Goal: Task Accomplishment & Management: Manage account settings

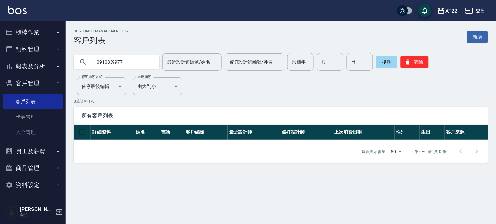
type input "0910839977"
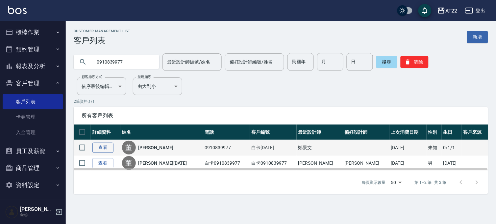
click at [107, 146] on link "查看" at bounding box center [103, 148] width 21 height 10
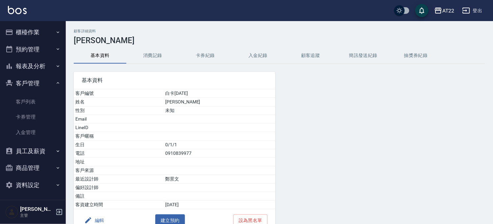
click at [152, 51] on button "消費記錄" at bounding box center [152, 56] width 53 height 16
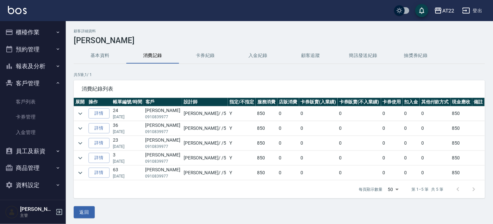
click at [92, 58] on button "基本資料" at bounding box center [100, 56] width 53 height 16
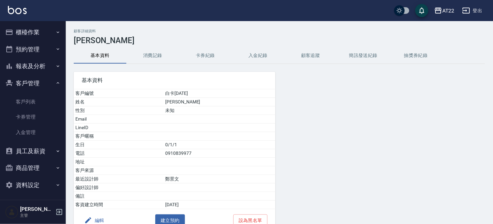
click at [188, 156] on td "0910839977" at bounding box center [220, 153] width 112 height 9
click at [185, 149] on td "0910839977" at bounding box center [220, 153] width 112 height 9
copy td "0910839977"
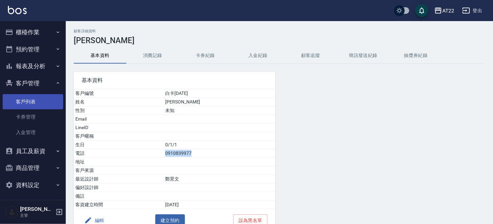
click at [34, 101] on link "客戶列表" at bounding box center [33, 101] width 61 height 15
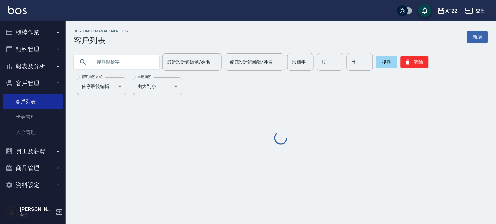
click at [109, 68] on input "text" at bounding box center [123, 62] width 62 height 18
paste input "0910839977"
type input "0910839977"
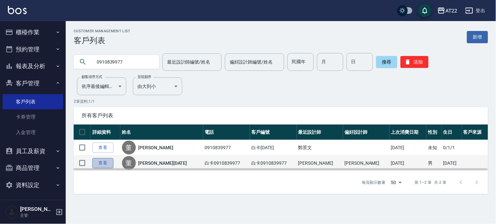
click at [98, 160] on link "查看" at bounding box center [103, 163] width 21 height 10
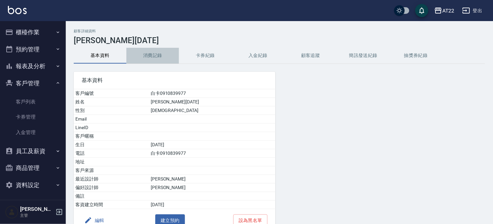
click at [143, 51] on button "消費記錄" at bounding box center [152, 56] width 53 height 16
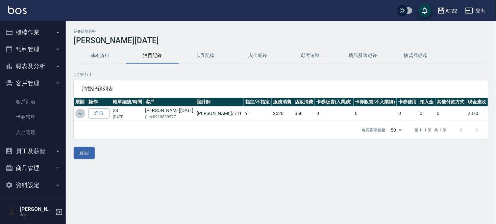
click at [80, 109] on button "expand row" at bounding box center [80, 114] width 10 height 10
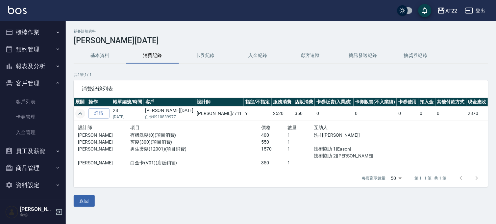
click at [80, 109] on button "expand row" at bounding box center [80, 114] width 10 height 10
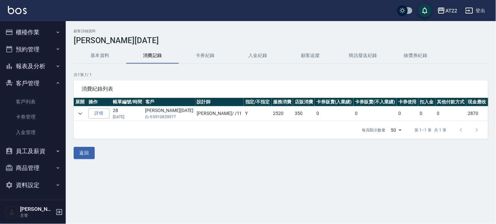
click at [97, 54] on button "基本資料" at bounding box center [100, 56] width 53 height 16
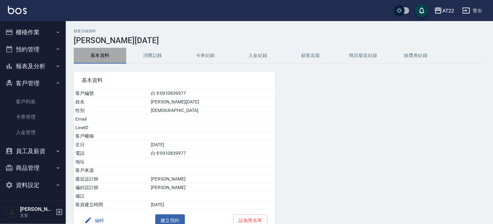
click at [114, 59] on button "基本資料" at bounding box center [100, 56] width 53 height 16
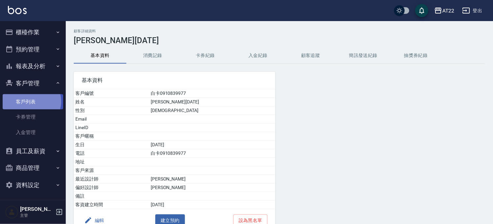
click at [31, 101] on link "客戶列表" at bounding box center [33, 101] width 61 height 15
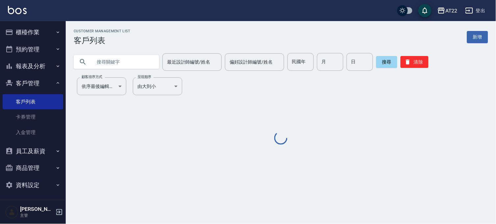
click at [131, 63] on input "text" at bounding box center [123, 62] width 62 height 18
paste input "0910839977"
type input "0910839977"
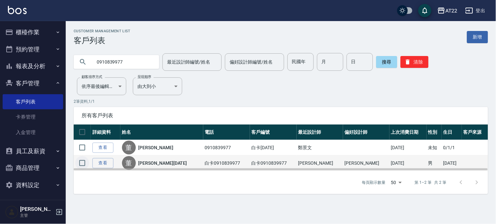
click at [81, 163] on input "checkbox" at bounding box center [82, 163] width 14 height 14
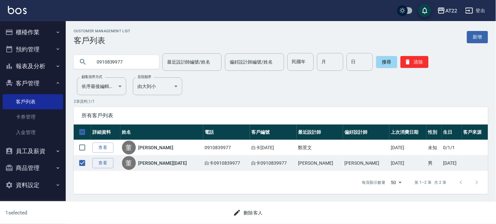
click at [248, 213] on button "刪除客人" at bounding box center [248, 213] width 35 height 12
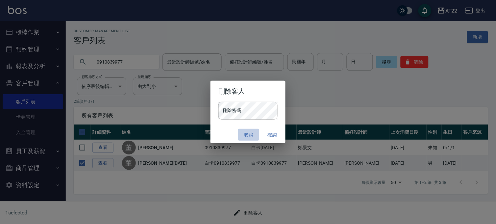
click at [246, 135] on button "取消" at bounding box center [248, 135] width 21 height 12
checkbox input "false"
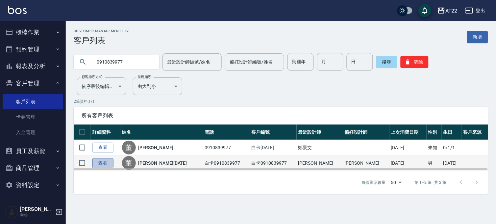
click at [103, 163] on link "查看" at bounding box center [103, 163] width 21 height 10
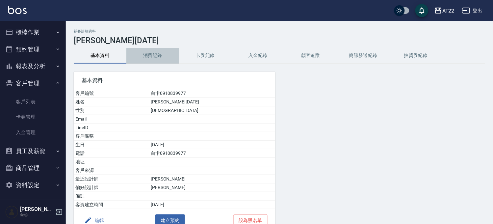
click at [154, 58] on button "消費記錄" at bounding box center [152, 56] width 53 height 16
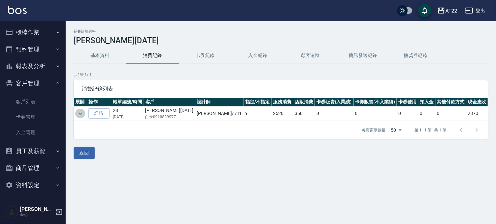
click at [79, 112] on icon "expand row" at bounding box center [80, 114] width 8 height 8
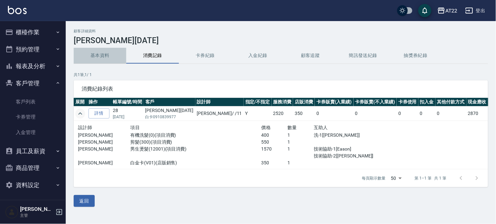
click at [107, 53] on button "基本資料" at bounding box center [100, 56] width 53 height 16
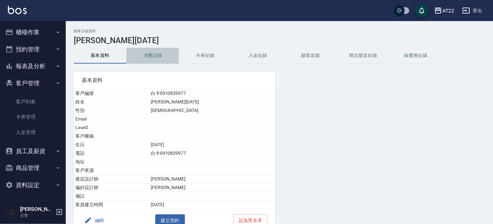
click at [157, 61] on button "消費記錄" at bounding box center [152, 56] width 53 height 16
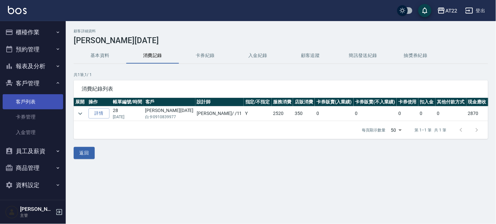
click at [27, 98] on link "客戶列表" at bounding box center [33, 101] width 61 height 15
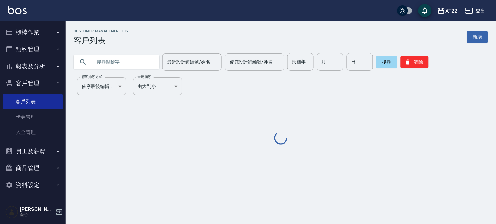
click at [103, 63] on input "text" at bounding box center [123, 62] width 62 height 18
paste input "0910839977"
type input "0910839977"
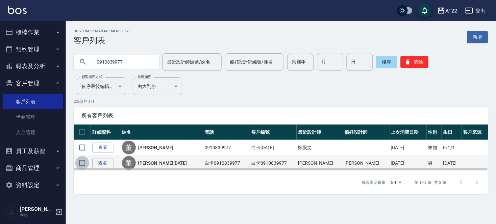
click at [80, 162] on input "checkbox" at bounding box center [82, 163] width 14 height 14
checkbox input "true"
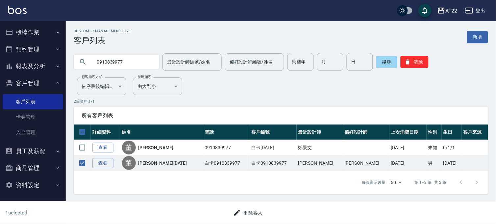
click at [253, 213] on button "刪除客人" at bounding box center [248, 213] width 35 height 12
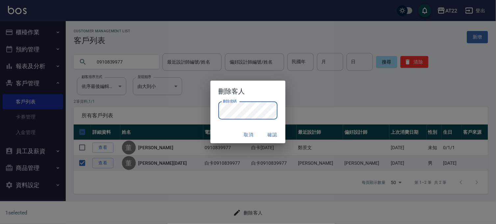
click at [274, 132] on button "確認" at bounding box center [272, 135] width 21 height 12
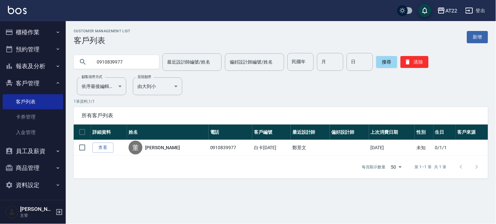
click at [46, 79] on button "客戶管理" at bounding box center [33, 83] width 61 height 17
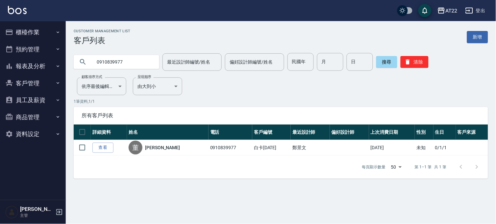
click at [104, 60] on input "0910839977" at bounding box center [123, 62] width 62 height 18
type input "0935970131"
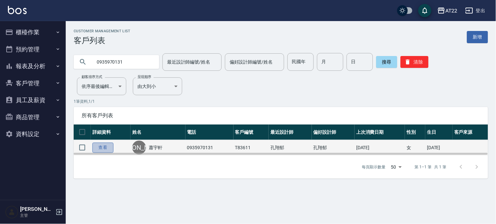
click at [106, 149] on link "查看" at bounding box center [103, 148] width 21 height 10
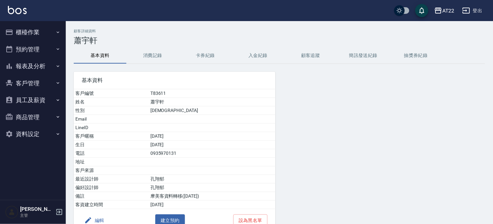
click at [45, 88] on button "客戶管理" at bounding box center [33, 83] width 61 height 17
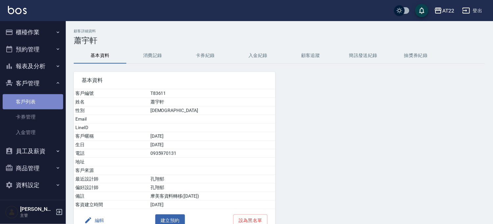
click at [35, 102] on link "客戶列表" at bounding box center [33, 101] width 61 height 15
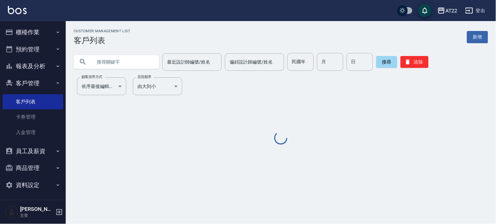
click at [102, 59] on input "text" at bounding box center [123, 62] width 62 height 18
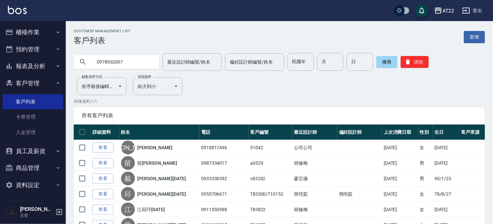
type input "0978932007"
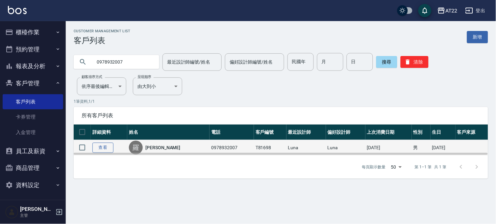
click at [100, 148] on link "查看" at bounding box center [103, 148] width 21 height 10
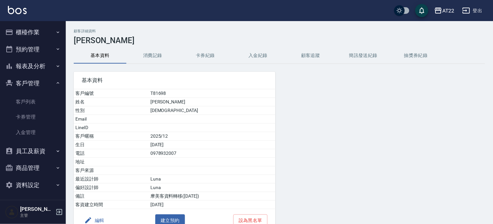
click at [37, 37] on button "櫃檯作業" at bounding box center [33, 32] width 61 height 17
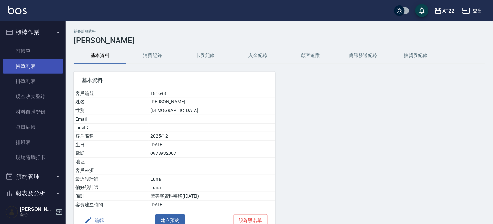
click at [49, 71] on link "帳單列表" at bounding box center [33, 66] width 61 height 15
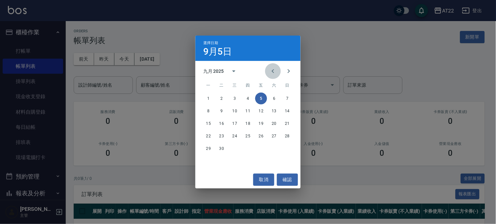
click at [275, 74] on icon "Previous month" at bounding box center [273, 71] width 8 height 8
click at [286, 109] on button "10" at bounding box center [288, 111] width 12 height 12
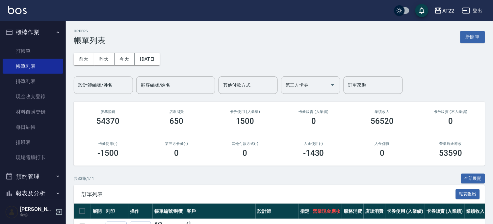
click at [114, 91] on div "設計師編號/姓名" at bounding box center [103, 84] width 59 height 17
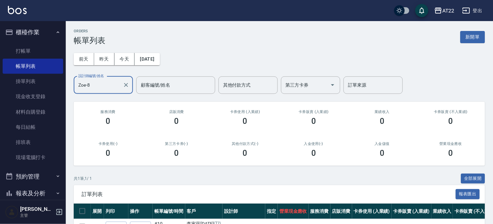
scroll to position [42, 0]
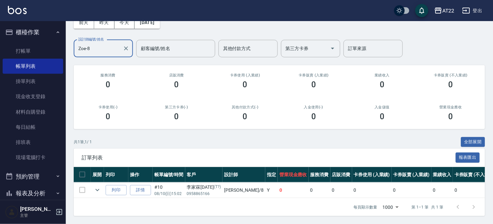
type input "Zoe-8"
click at [77, 183] on td at bounding box center [82, 189] width 17 height 15
click at [97, 186] on icon "expand row" at bounding box center [97, 190] width 8 height 8
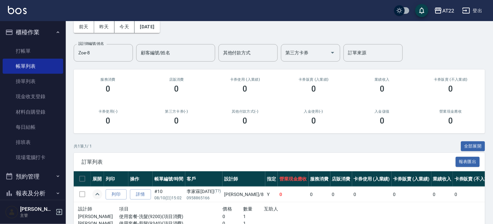
scroll to position [0, 0]
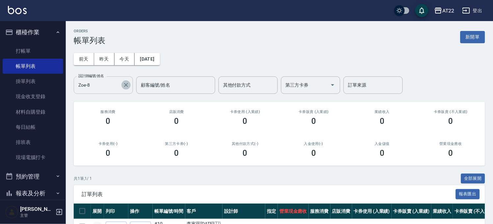
click at [123, 87] on icon "Clear" at bounding box center [126, 85] width 7 height 7
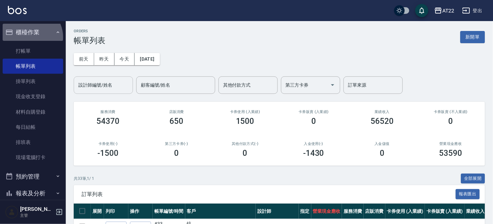
click at [30, 37] on button "櫃檯作業" at bounding box center [33, 32] width 61 height 17
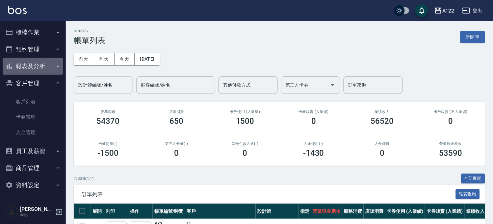
click at [55, 65] on icon "button" at bounding box center [57, 66] width 5 height 5
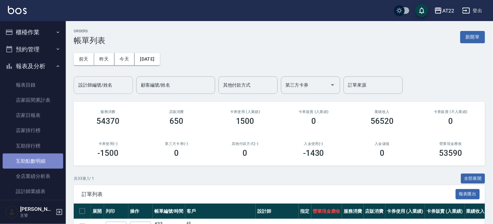
click at [34, 154] on link "互助點數明細" at bounding box center [33, 160] width 61 height 15
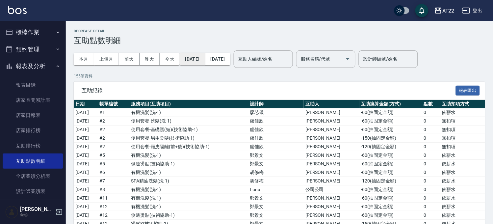
click at [205, 60] on button "2025/09/01" at bounding box center [192, 59] width 25 height 12
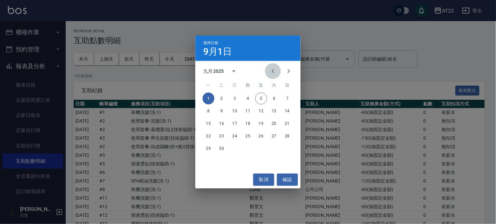
click at [273, 70] on icon "Previous month" at bounding box center [273, 71] width 2 height 4
click at [290, 110] on button "10" at bounding box center [288, 111] width 12 height 12
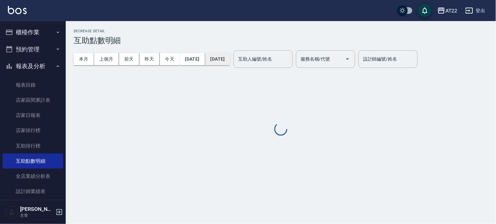
click at [230, 63] on button "2025/09/05" at bounding box center [217, 59] width 25 height 12
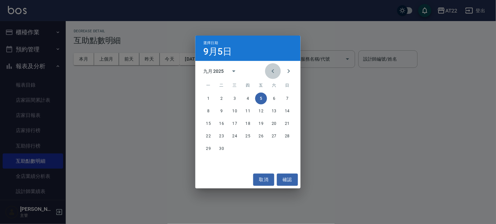
click at [280, 71] on button "Previous month" at bounding box center [273, 71] width 16 height 16
click at [284, 110] on button "10" at bounding box center [288, 111] width 12 height 12
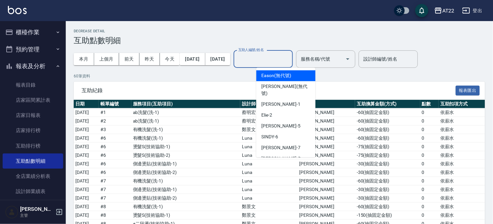
click at [276, 63] on input "互助人編號/姓名" at bounding box center [263, 59] width 53 height 12
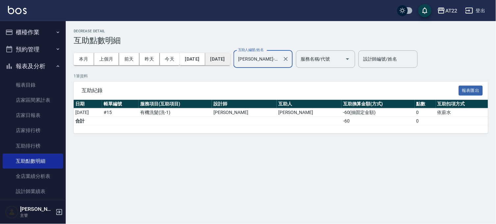
type input "Joyce-29"
click at [229, 61] on button "2025/08/10" at bounding box center [217, 59] width 25 height 12
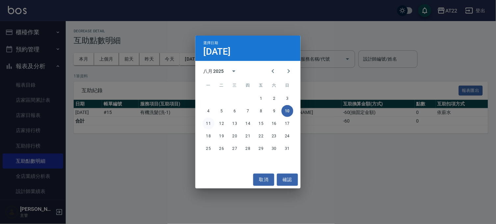
click at [212, 125] on button "11" at bounding box center [209, 124] width 12 height 12
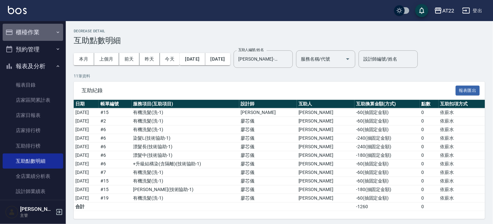
click at [34, 30] on button "櫃檯作業" at bounding box center [33, 32] width 61 height 17
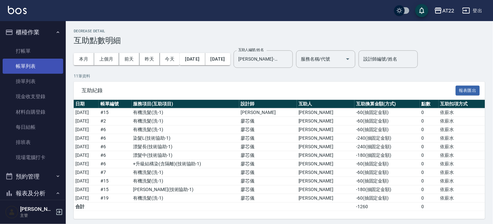
click at [31, 64] on link "帳單列表" at bounding box center [33, 66] width 61 height 15
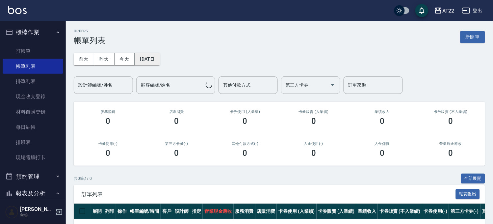
click at [157, 58] on button "2025/09/05" at bounding box center [147, 59] width 25 height 12
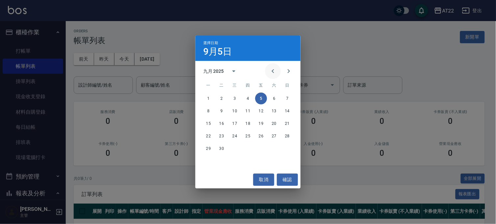
click at [274, 71] on icon "Previous month" at bounding box center [273, 71] width 8 height 8
click at [206, 123] on button "11" at bounding box center [209, 124] width 12 height 12
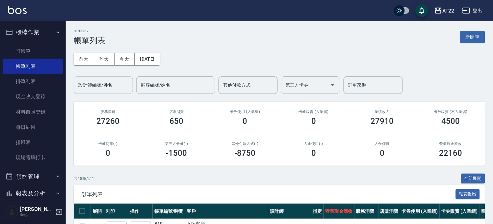
click at [123, 87] on input "設計師編號/姓名" at bounding box center [103, 85] width 53 height 12
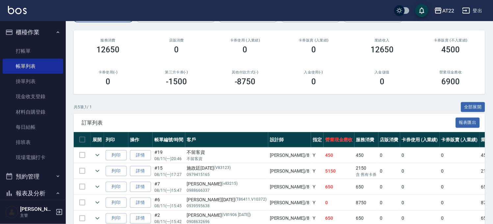
scroll to position [106, 0]
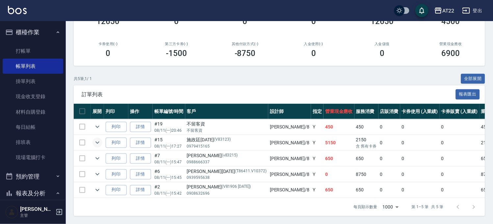
type input "Zoe-8"
click at [95, 139] on icon "expand row" at bounding box center [97, 143] width 8 height 8
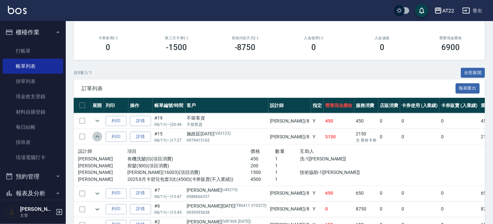
click at [97, 138] on icon "expand row" at bounding box center [97, 137] width 8 height 8
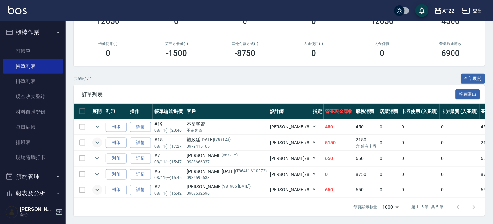
click at [97, 189] on icon "expand row" at bounding box center [97, 190] width 4 height 2
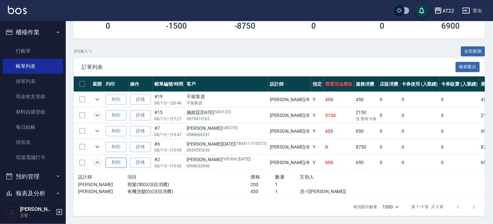
scroll to position [133, 0]
click at [97, 159] on icon "expand row" at bounding box center [97, 163] width 8 height 8
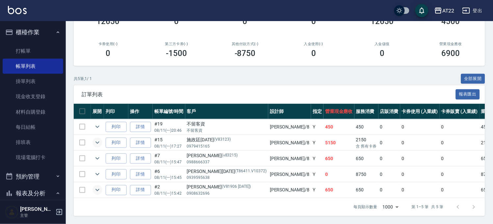
scroll to position [106, 0]
click at [95, 170] on icon "expand row" at bounding box center [97, 174] width 8 height 8
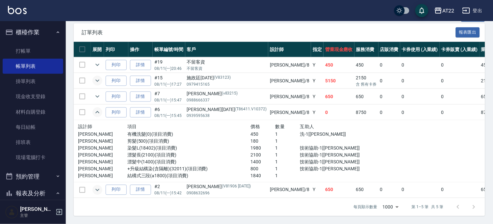
scroll to position [0, 0]
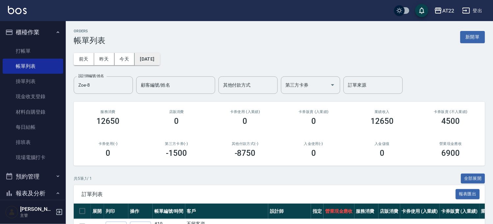
click at [149, 53] on button "2025/08/11" at bounding box center [147, 59] width 25 height 12
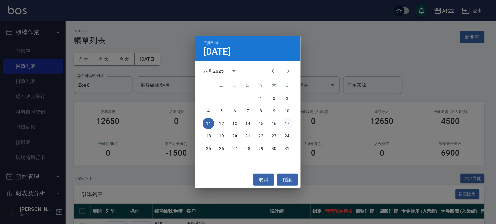
click at [288, 123] on button "17" at bounding box center [288, 124] width 12 height 12
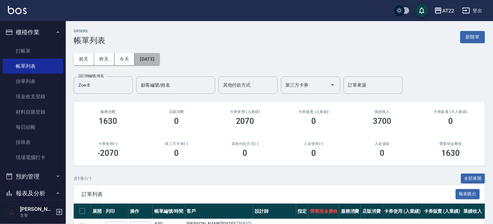
click at [156, 59] on button "2025/08/17" at bounding box center [147, 59] width 25 height 12
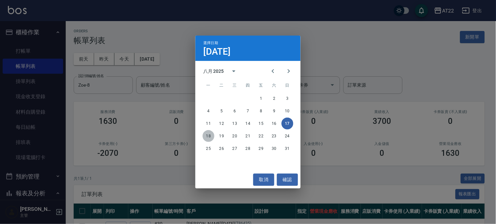
click at [208, 134] on button "18" at bounding box center [209, 136] width 12 height 12
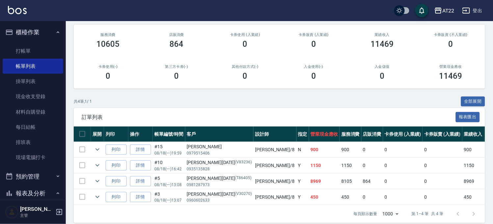
scroll to position [90, 0]
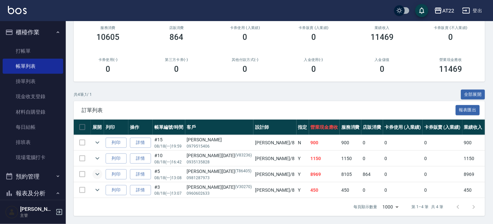
click at [97, 170] on icon "expand row" at bounding box center [97, 174] width 8 height 8
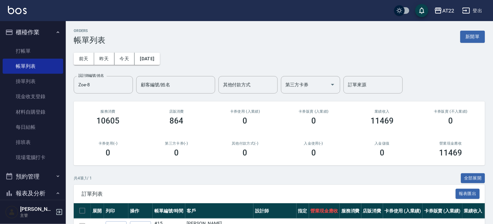
scroll to position [0, 0]
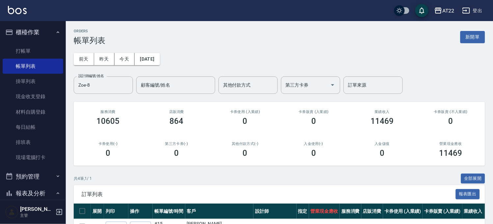
click at [162, 65] on div "前天 昨天 今天 2025/08/18 設計師編號/姓名 Zoe-8 設計師編號/姓名 顧客編號/姓名 顧客編號/姓名 其他付款方式 其他付款方式 第三方卡券…" at bounding box center [279, 69] width 411 height 49
click at [160, 62] on button "[DATE]" at bounding box center [147, 59] width 25 height 12
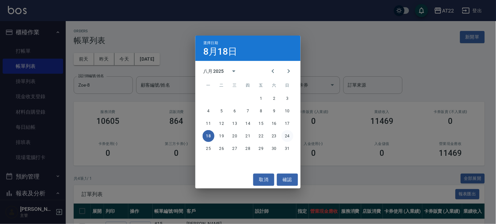
click at [287, 138] on button "24" at bounding box center [288, 136] width 12 height 12
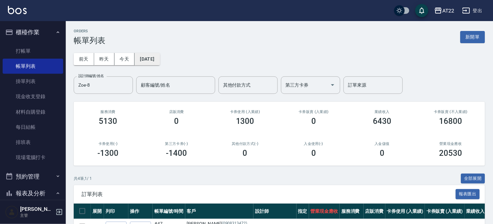
click at [157, 60] on button "[DATE]" at bounding box center [147, 59] width 25 height 12
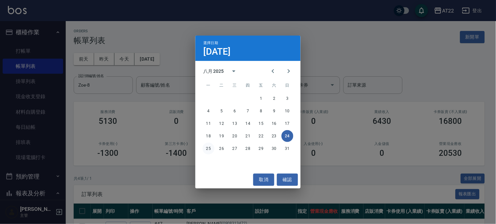
click at [207, 149] on button "25" at bounding box center [209, 149] width 12 height 12
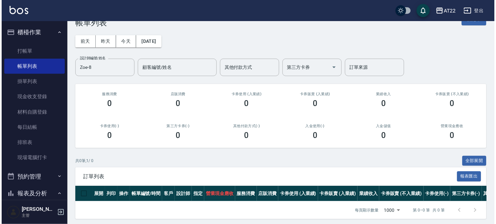
scroll to position [26, 0]
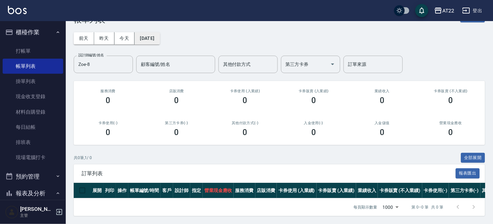
click at [152, 32] on button "2025/08/25" at bounding box center [147, 38] width 25 height 12
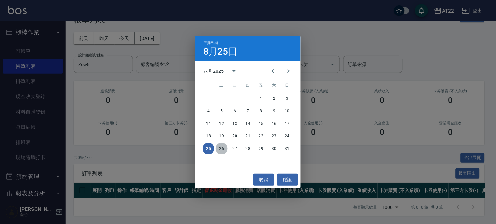
click at [224, 150] on button "26" at bounding box center [222, 149] width 12 height 12
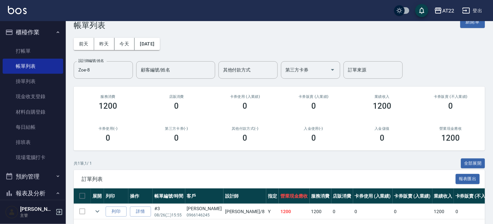
scroll to position [42, 0]
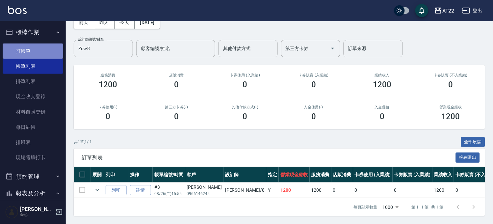
click at [42, 54] on link "打帳單" at bounding box center [33, 50] width 61 height 15
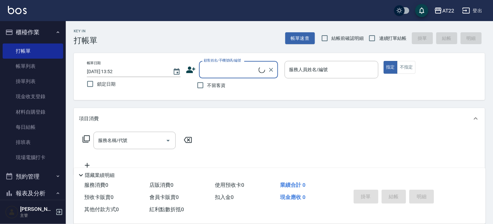
click at [20, 28] on button "櫃檯作業" at bounding box center [33, 32] width 61 height 17
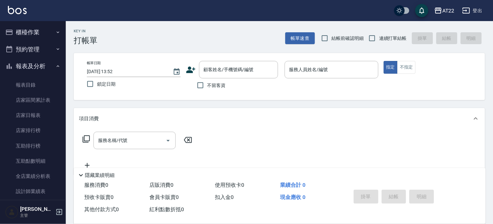
click at [42, 65] on button "報表及分析" at bounding box center [33, 66] width 61 height 17
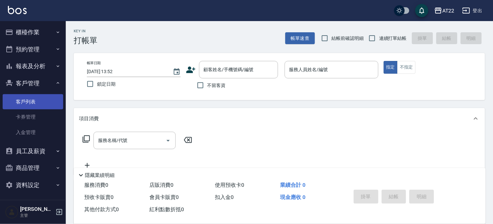
click at [39, 97] on link "客戶列表" at bounding box center [33, 101] width 61 height 15
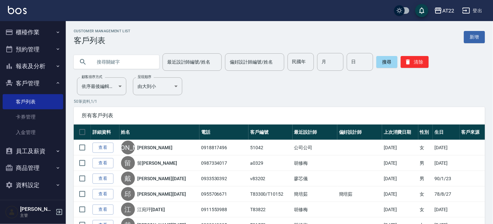
click at [136, 52] on div "最近設計師編號/姓名 最近設計師編號/姓名 偏好設計師編號/姓名 偏好設計師編號/姓名 民國年 民國年 月 月 日 日 搜尋 清除" at bounding box center [275, 58] width 419 height 26
click at [133, 68] on input "text" at bounding box center [123, 62] width 62 height 18
type input "0919301993"
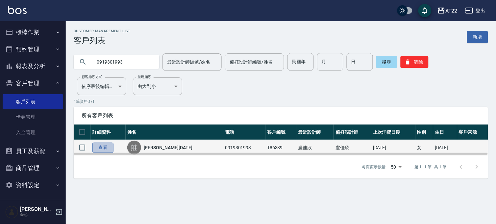
click at [100, 149] on link "查看" at bounding box center [103, 148] width 21 height 10
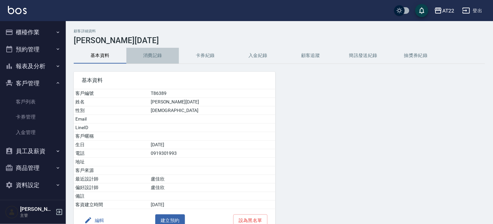
click at [145, 56] on button "消費記錄" at bounding box center [152, 56] width 53 height 16
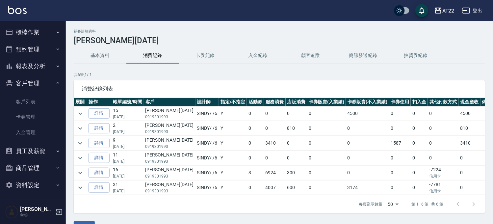
click at [85, 109] on td at bounding box center [80, 113] width 13 height 14
click at [82, 113] on icon "expand row" at bounding box center [80, 114] width 8 height 8
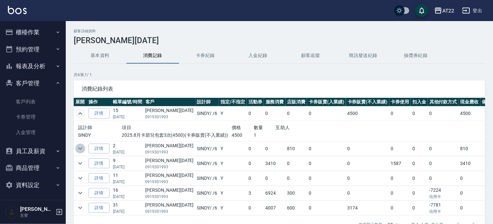
click at [79, 146] on icon "expand row" at bounding box center [80, 149] width 8 height 8
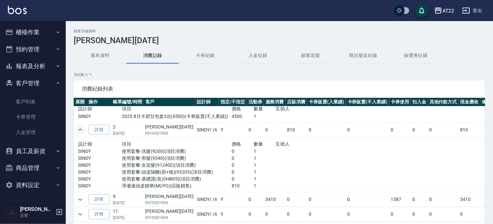
scroll to position [37, 0]
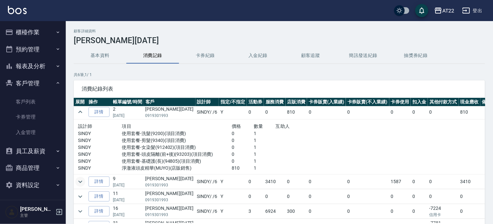
click at [80, 179] on icon "expand row" at bounding box center [80, 182] width 8 height 8
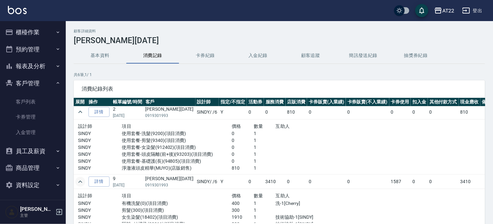
scroll to position [96, 0]
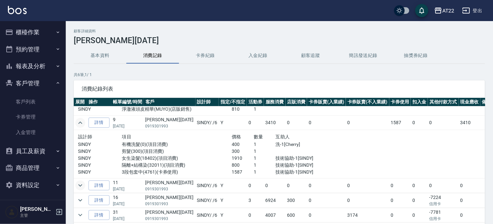
click at [81, 186] on icon "expand row" at bounding box center [80, 185] width 4 height 2
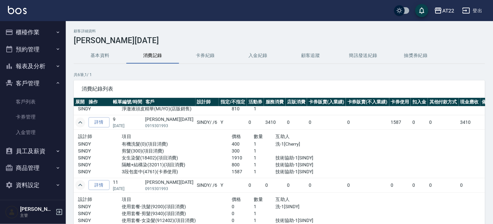
scroll to position [144, 0]
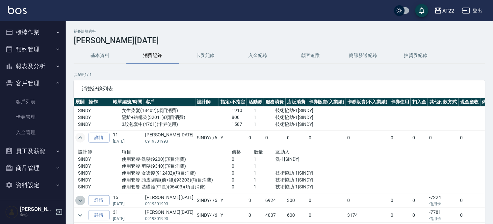
click at [82, 197] on icon "expand row" at bounding box center [80, 201] width 8 height 8
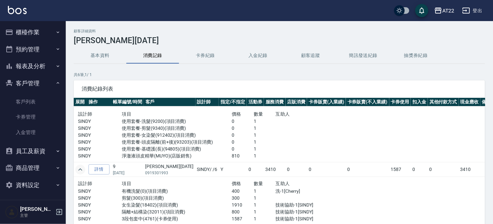
scroll to position [0, 0]
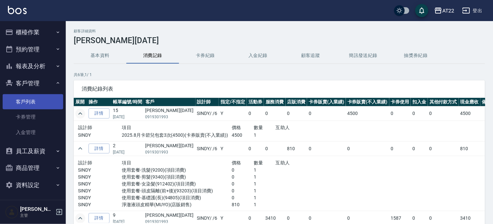
click at [26, 99] on link "客戶列表" at bounding box center [33, 101] width 61 height 15
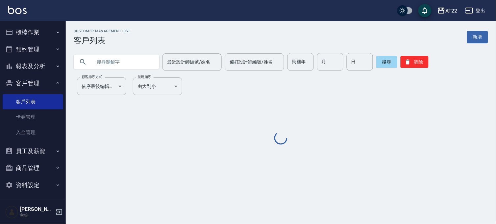
click at [119, 62] on input "text" at bounding box center [123, 62] width 62 height 18
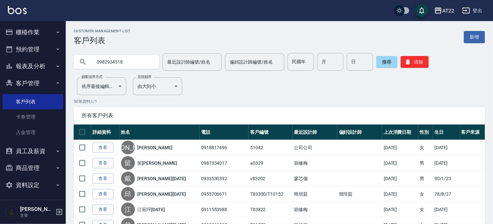
type input "0982934518"
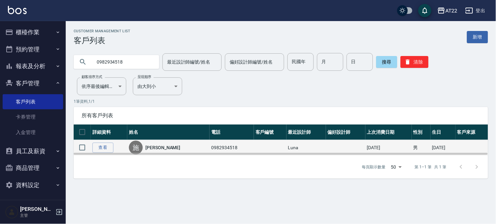
click at [105, 140] on td "查看" at bounding box center [109, 147] width 37 height 15
click at [105, 143] on link "查看" at bounding box center [103, 148] width 21 height 10
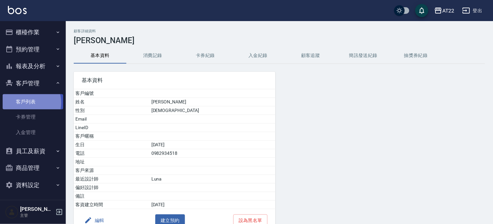
click at [24, 103] on link "客戶列表" at bounding box center [33, 101] width 61 height 15
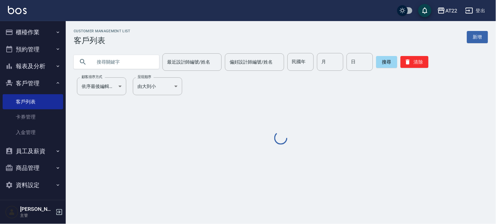
click at [104, 60] on input "text" at bounding box center [123, 62] width 62 height 18
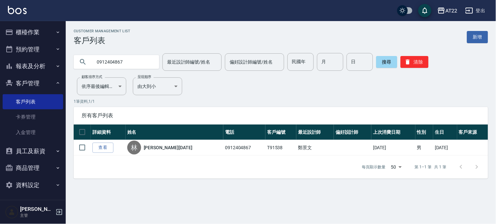
click at [104, 60] on input "0912404867" at bounding box center [123, 62] width 62 height 18
type input "0972309357"
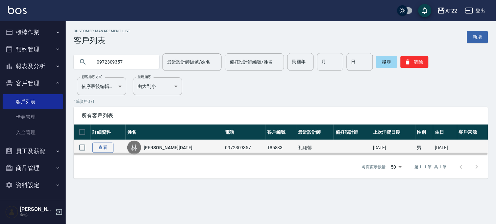
click at [93, 149] on link "查看" at bounding box center [103, 148] width 21 height 10
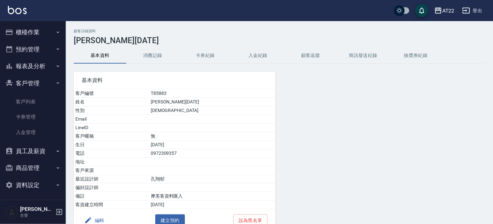
click at [148, 54] on button "消費記錄" at bounding box center [152, 56] width 53 height 16
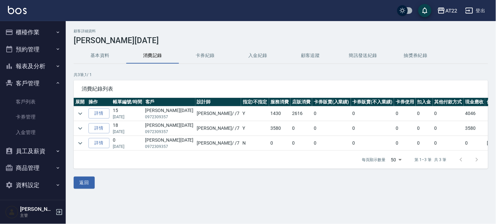
click at [88, 114] on td "詳情" at bounding box center [99, 113] width 24 height 14
click at [86, 113] on td at bounding box center [80, 113] width 13 height 14
click at [80, 114] on icon "expand row" at bounding box center [80, 113] width 4 height 2
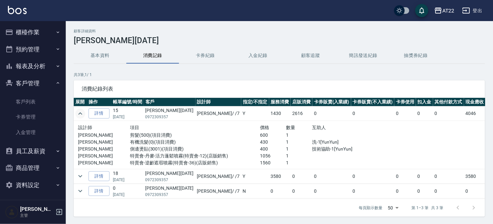
click at [80, 114] on icon "expand row" at bounding box center [80, 114] width 8 height 8
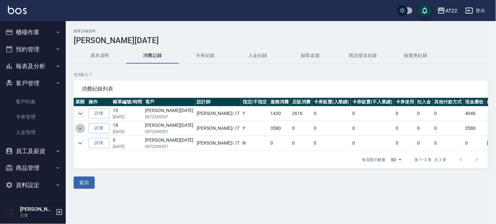
click at [80, 127] on icon "expand row" at bounding box center [80, 128] width 8 height 8
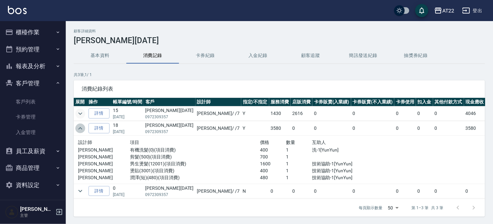
click at [80, 127] on icon "expand row" at bounding box center [80, 128] width 4 height 2
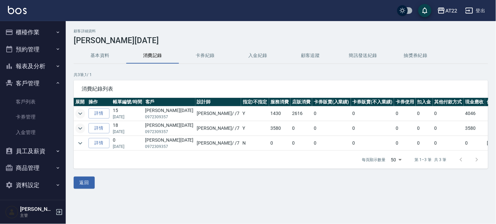
click at [17, 92] on ul "客戶列表 卡券管理 入金管理" at bounding box center [33, 117] width 61 height 51
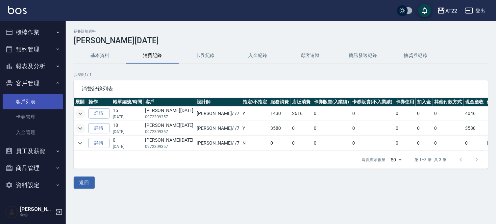
click at [21, 104] on link "客戶列表" at bounding box center [33, 101] width 61 height 15
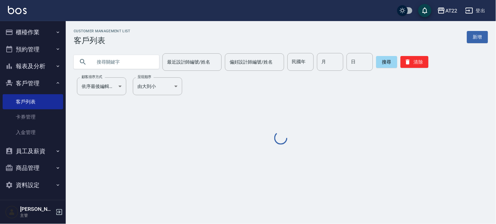
click at [132, 53] on input "text" at bounding box center [123, 62] width 62 height 18
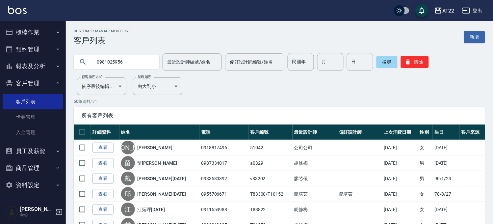
type input "0981025956"
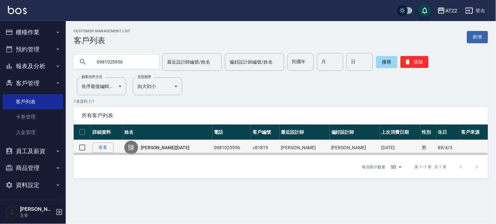
click at [106, 142] on td "查看" at bounding box center [107, 147] width 32 height 15
click at [105, 147] on link "查看" at bounding box center [103, 148] width 21 height 10
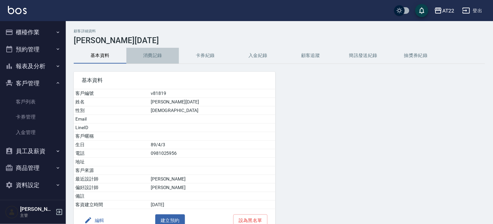
click at [149, 57] on button "消費記錄" at bounding box center [152, 56] width 53 height 16
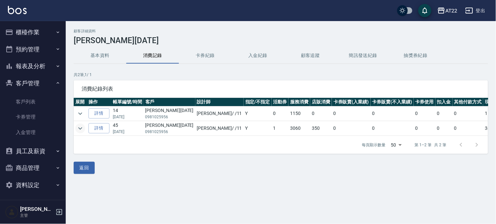
click at [77, 126] on icon "expand row" at bounding box center [80, 128] width 8 height 8
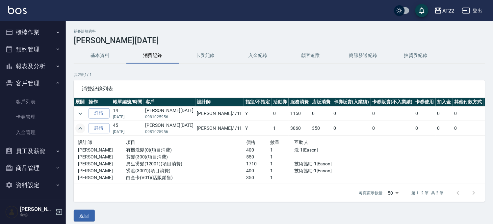
click at [81, 107] on td at bounding box center [80, 113] width 13 height 14
click at [82, 106] on th "展開" at bounding box center [80, 102] width 13 height 9
click at [81, 111] on icon "expand row" at bounding box center [80, 114] width 8 height 8
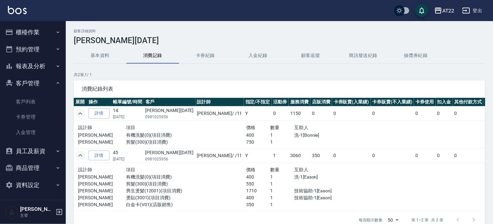
click at [43, 33] on button "櫃檯作業" at bounding box center [33, 32] width 61 height 17
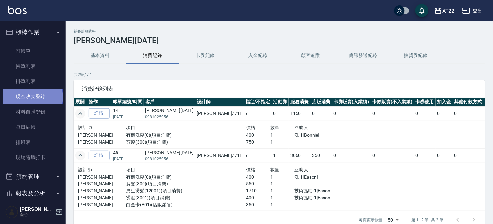
click at [32, 97] on link "現金收支登錄" at bounding box center [33, 96] width 61 height 15
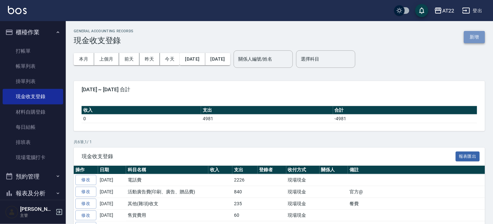
click at [472, 35] on button "新增" at bounding box center [474, 37] width 21 height 12
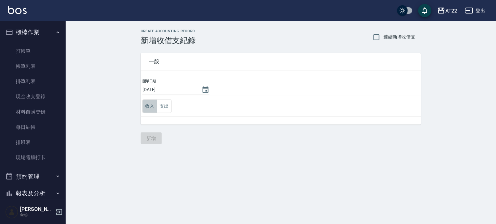
click at [150, 101] on button "收入" at bounding box center [150, 105] width 15 height 13
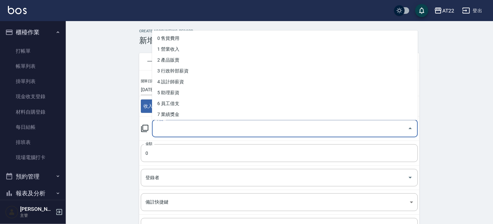
click at [171, 123] on input "科目" at bounding box center [280, 129] width 250 height 12
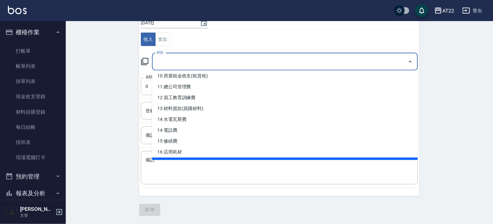
scroll to position [79, 0]
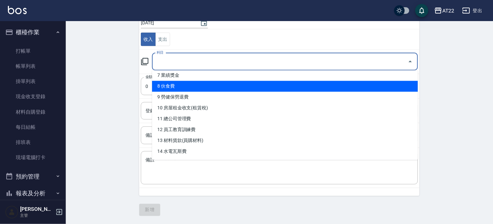
click at [199, 83] on li "8 伙食費" at bounding box center [285, 86] width 266 height 11
type input "8 伙食費"
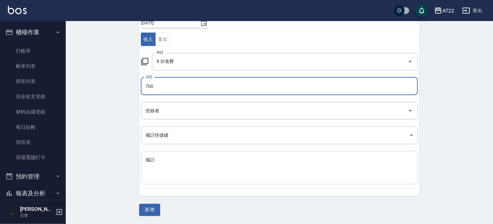
type input "700"
click at [163, 169] on textarea "備註" at bounding box center [280, 168] width 268 height 22
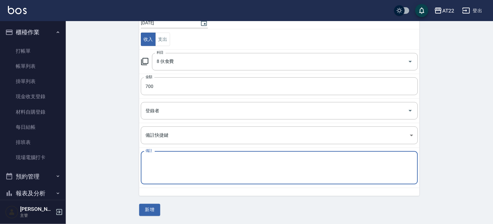
type textarea "d"
type textarea "ㄎ"
type textarea "一平咖啡包月"
click at [150, 211] on button "新增" at bounding box center [149, 210] width 21 height 12
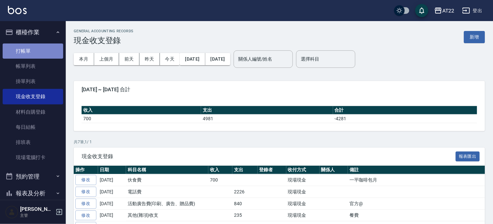
click at [39, 48] on link "打帳單" at bounding box center [33, 50] width 61 height 15
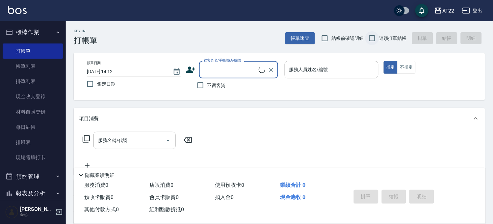
click at [371, 36] on input "連續打單結帳" at bounding box center [372, 38] width 14 height 14
checkbox input "true"
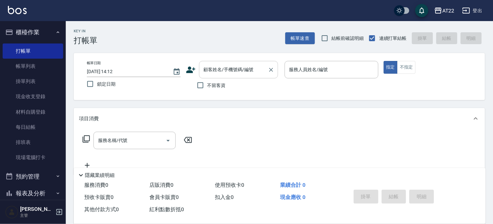
click at [234, 70] on input "顧客姓名/手機號碼/編號" at bounding box center [233, 70] width 63 height 12
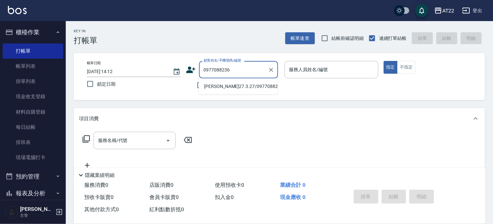
click at [227, 92] on li "吳政寬27.3.27/0977088236/T90305" at bounding box center [238, 86] width 79 height 11
type input "吳政寬27.3.27/0977088236/T90305"
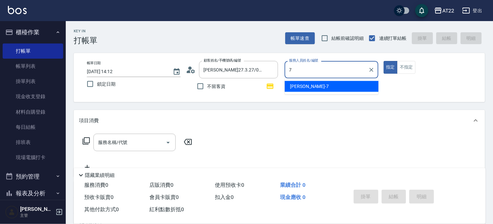
type input "Allen-7"
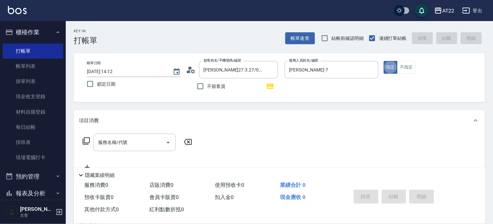
type button "true"
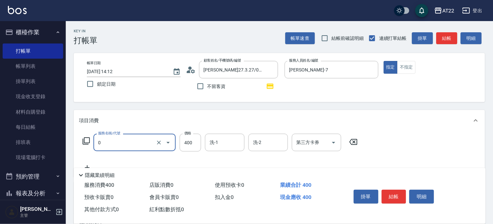
type input "有機洗髮(0)"
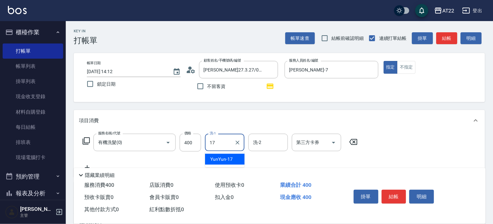
type input "YunYun-17"
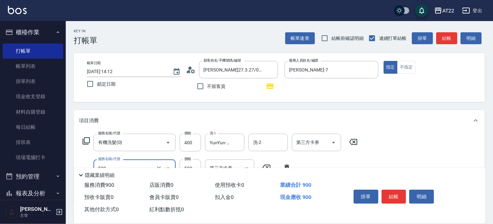
type input "剪髮(500)"
type input "630"
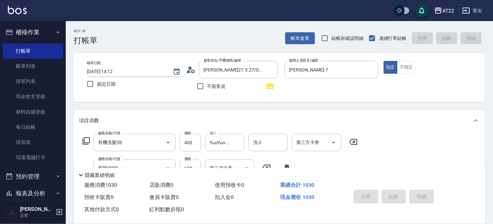
type input "2025/09/05 14:13"
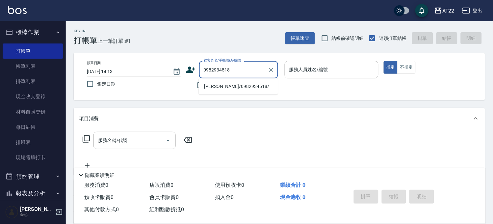
click at [242, 84] on li "施勝瑋/0982934518/" at bounding box center [238, 86] width 79 height 11
type input "施勝瑋/0982934518/"
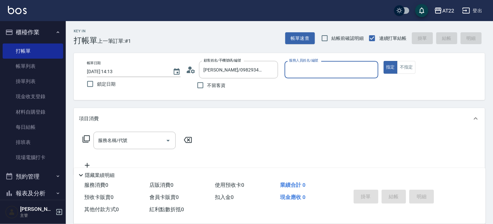
click at [193, 70] on icon at bounding box center [193, 71] width 4 height 4
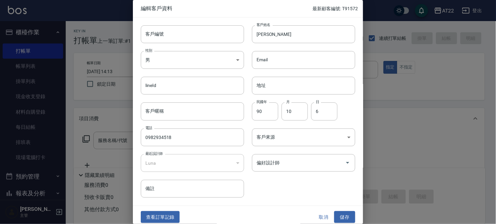
click at [190, 25] on div "客戶編號 客戶編號" at bounding box center [188, 30] width 111 height 26
click at [189, 34] on input "客戶編號" at bounding box center [192, 34] width 103 height 18
type input "T91574"
click at [270, 35] on input "施勝瑋" at bounding box center [303, 34] width 103 height 18
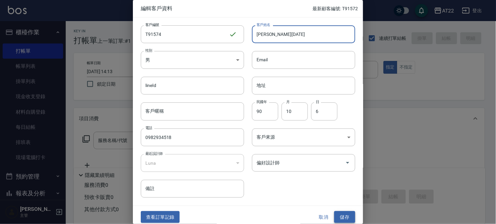
type input "[PERSON_NAME][DATE]"
click at [334, 214] on button "儲存" at bounding box center [344, 217] width 21 height 12
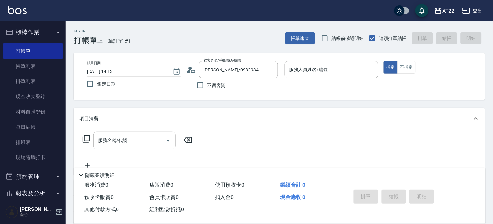
click at [192, 71] on icon at bounding box center [193, 71] width 4 height 4
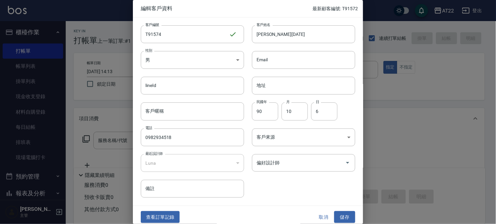
click at [321, 219] on button "取消" at bounding box center [323, 217] width 21 height 12
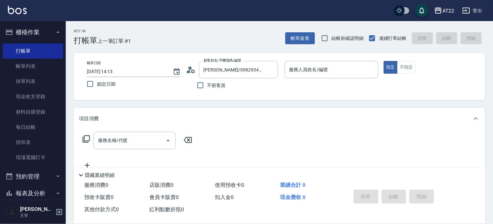
click at [339, 79] on p at bounding box center [332, 81] width 94 height 7
click at [341, 73] on input "服務人員姓名/編號" at bounding box center [332, 70] width 88 height 12
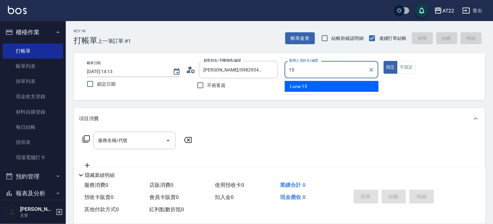
type input "Luna-15"
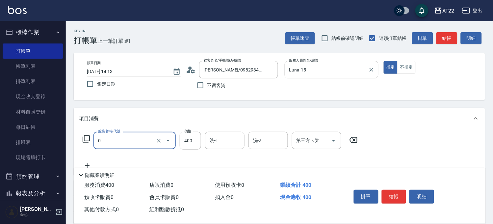
type input "有機洗髮(0)"
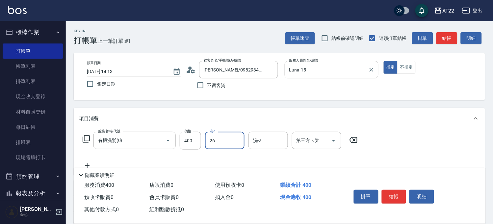
type input "Cinna-26"
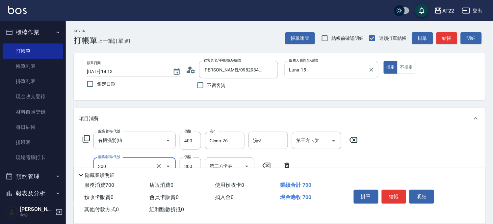
type input "剪髮(300)"
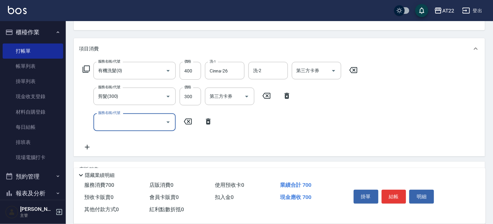
scroll to position [73, 0]
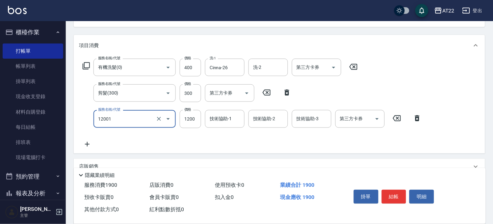
type input "燙髮S(12001)"
type input "1560"
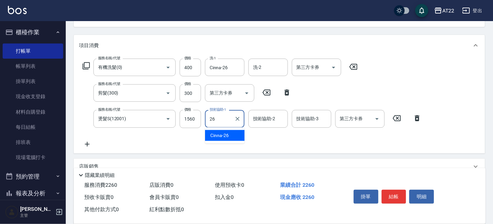
type input "Cinna-26"
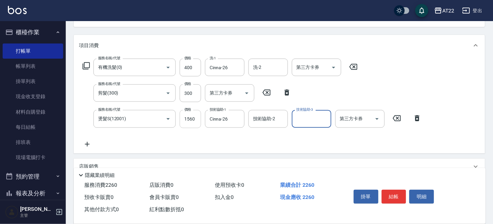
click at [190, 118] on input "1560" at bounding box center [190, 119] width 21 height 18
type input "1460"
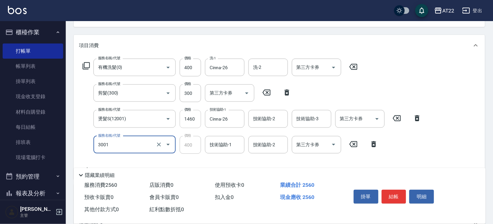
type input "側邊燙貼(3001)"
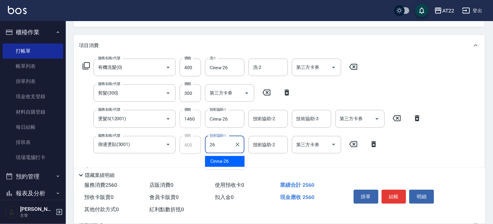
type input "Cinna-26"
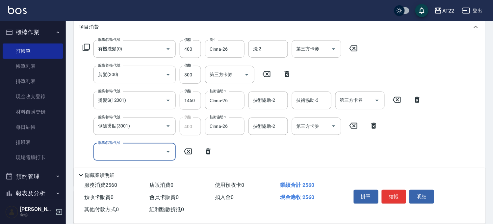
scroll to position [110, 0]
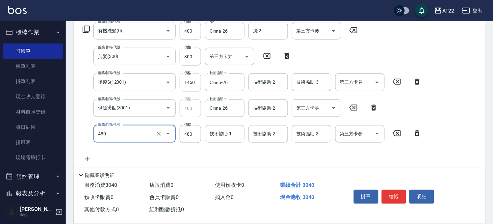
type input "潤澤修護(480)"
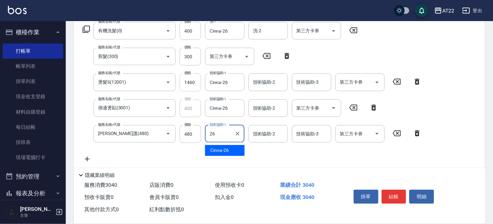
type input "Cinna-26"
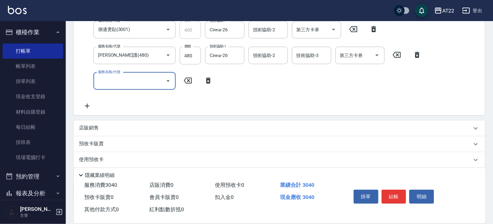
scroll to position [219, 0]
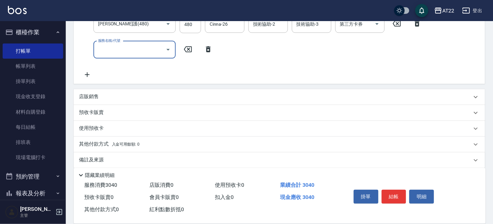
click at [105, 102] on div "店販銷售" at bounding box center [279, 97] width 411 height 16
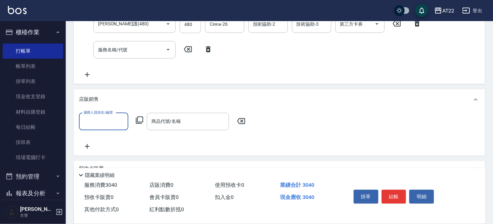
scroll to position [0, 0]
type input "Luna-15"
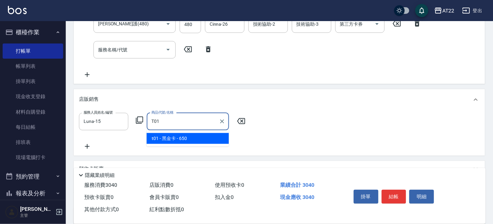
type input "黑金卡"
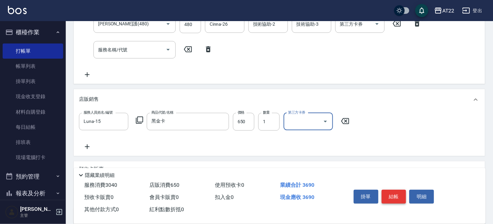
click at [394, 192] on button "結帳" at bounding box center [394, 197] width 25 height 14
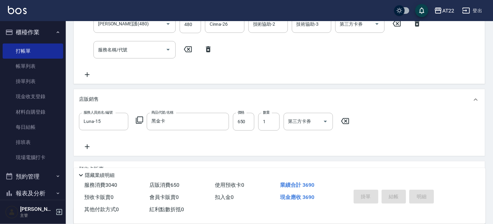
type input "2025/09/05 14:14"
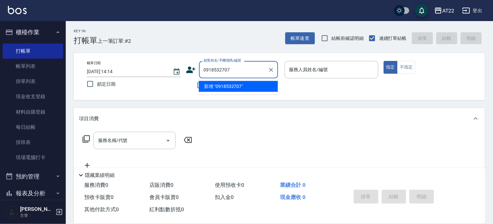
click at [211, 88] on li "新增 "0918532707"" at bounding box center [238, 86] width 79 height 11
type input "0918532707"
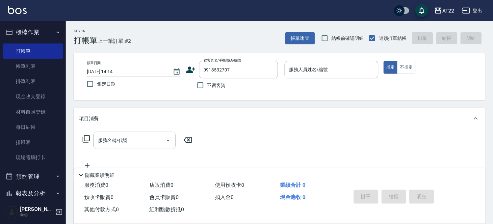
click at [193, 71] on icon at bounding box center [191, 70] width 10 height 10
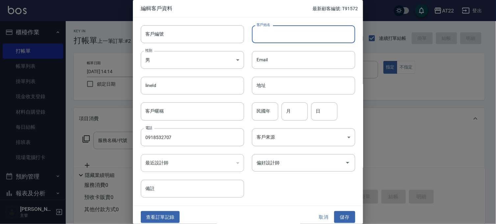
click at [314, 32] on input "客戶姓名" at bounding box center [303, 34] width 103 height 18
type input "[PERSON_NAME]"
click at [267, 110] on input "民國年" at bounding box center [265, 111] width 26 height 18
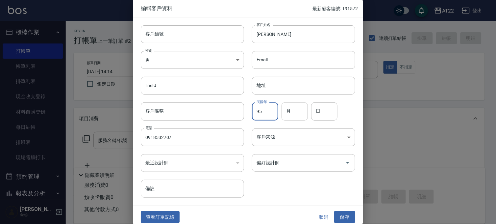
type input "95"
click at [304, 114] on input "月" at bounding box center [295, 111] width 26 height 18
type input "6"
drag, startPoint x: 324, startPoint y: 112, endPoint x: 329, endPoint y: 111, distance: 4.8
click at [325, 112] on input "日" at bounding box center [324, 111] width 26 height 18
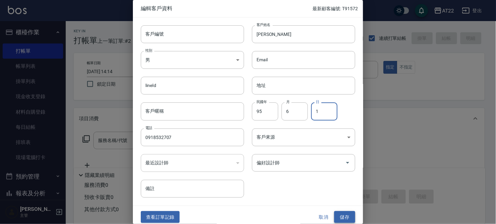
type input "1"
click at [340, 215] on button "儲存" at bounding box center [344, 217] width 21 height 12
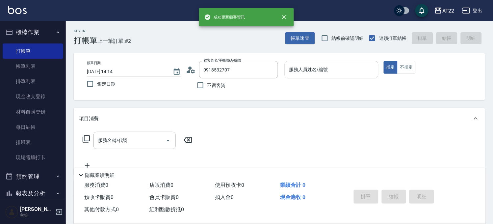
click at [306, 74] on input "服務人員姓名/編號" at bounding box center [332, 70] width 88 height 12
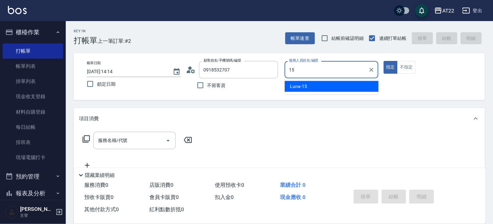
type input "Luna-15"
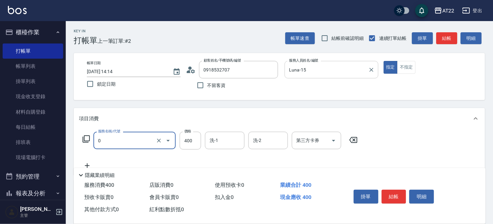
type input "有機洗髮(0)"
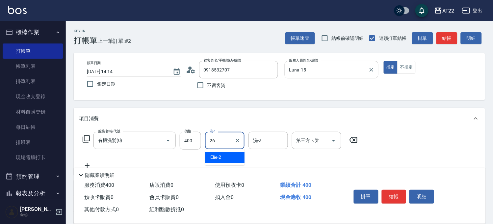
type input "Cinna-26"
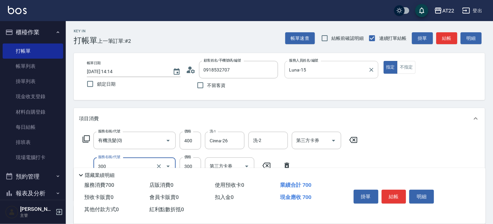
type input "剪髮(300)"
click at [398, 193] on button "結帳" at bounding box center [394, 197] width 25 height 14
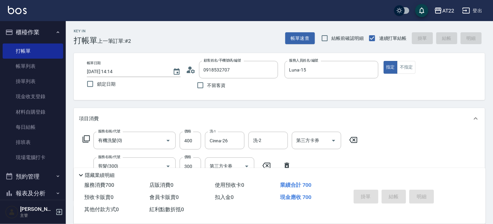
type input "2025/09/05 14:15"
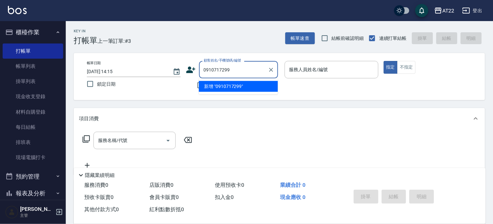
click at [251, 84] on li "新增 "0910717299"" at bounding box center [238, 86] width 79 height 11
type input "0910717299"
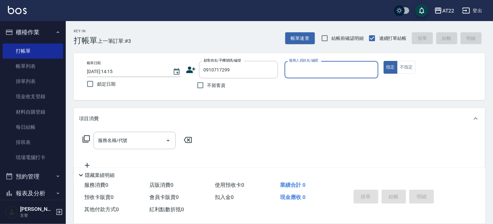
click at [195, 66] on icon at bounding box center [191, 70] width 10 height 10
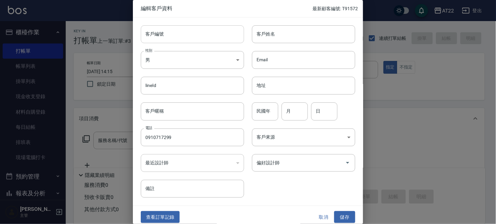
click at [201, 35] on input "客戶編號" at bounding box center [192, 34] width 103 height 18
click at [280, 38] on input "客戶姓名" at bounding box center [303, 34] width 103 height 18
click at [152, 27] on div "客戶編號 客戶編號" at bounding box center [192, 34] width 103 height 18
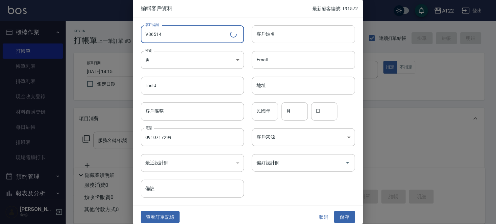
type input "V86514"
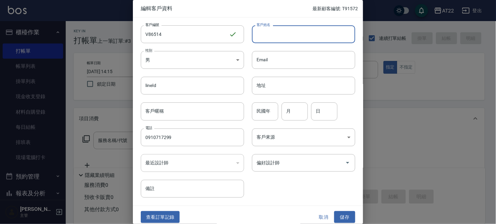
click at [279, 39] on input "客戶姓名" at bounding box center [303, 34] width 103 height 18
type input "ㄎ"
type input "[PERSON_NAME][DATE]"
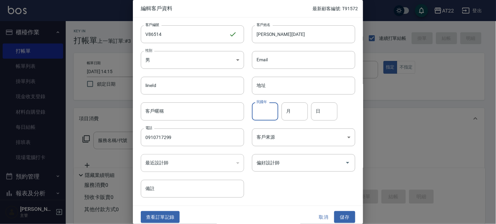
click at [259, 116] on input "民國年" at bounding box center [265, 111] width 26 height 18
type input "91"
click at [287, 109] on input "月" at bounding box center [295, 111] width 26 height 18
type input "8"
click at [333, 109] on input "日" at bounding box center [324, 111] width 26 height 18
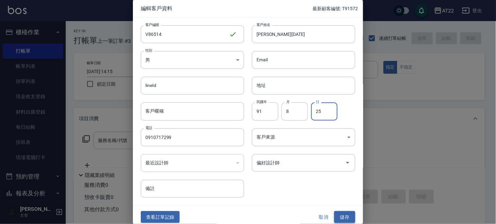
type input "25"
click at [337, 218] on button "儲存" at bounding box center [344, 217] width 21 height 12
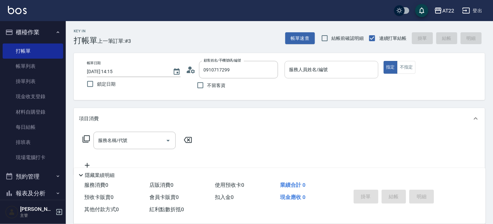
click at [307, 74] on input "服務人員姓名/編號" at bounding box center [332, 70] width 88 height 12
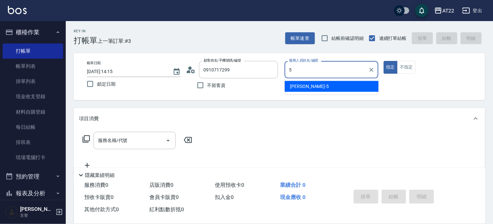
type input "king-5"
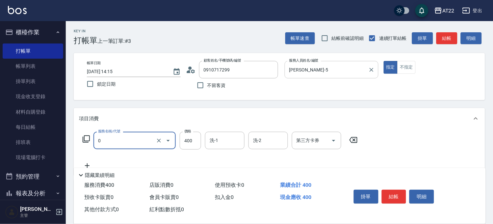
type input "有機洗髮(0)"
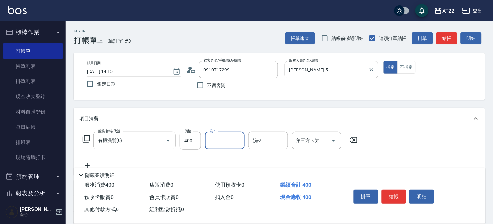
type input "6"
type input "Joe-16"
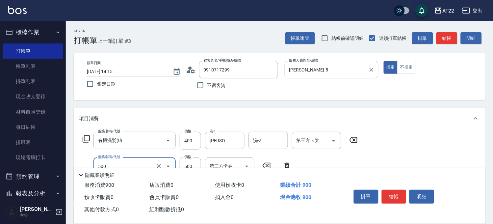
type input "剪髮(500)"
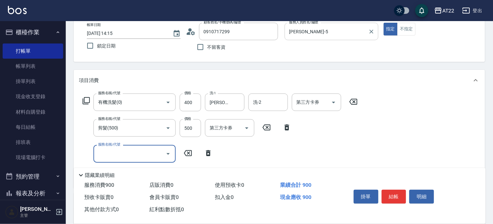
scroll to position [73, 0]
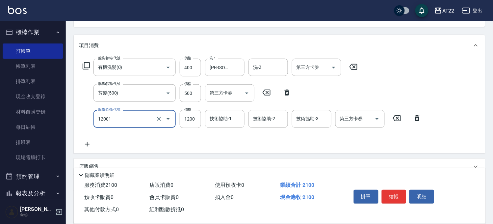
type input "燙髮S(12001)"
type input "1570"
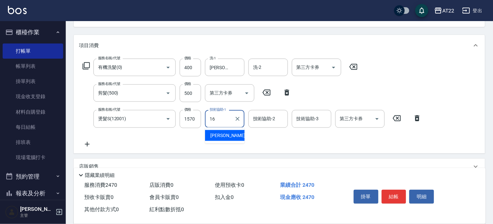
type input "Joe-16"
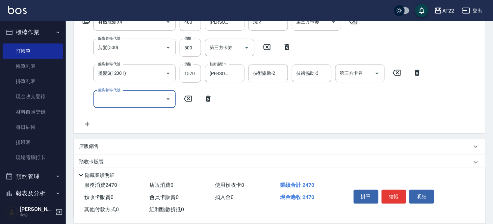
scroll to position [174, 0]
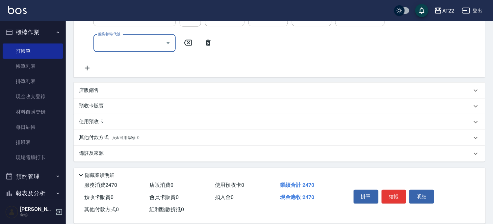
click at [134, 94] on div "店販銷售" at bounding box center [279, 91] width 411 height 16
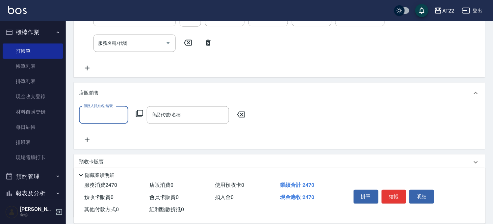
scroll to position [0, 0]
type input "king-5"
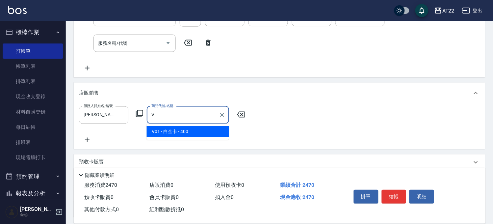
type input "白金卡"
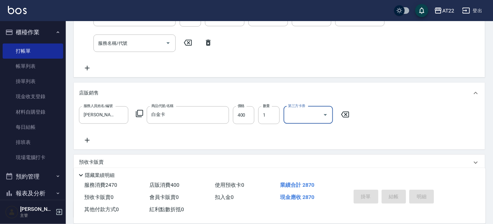
type input "2025/09/05 14:16"
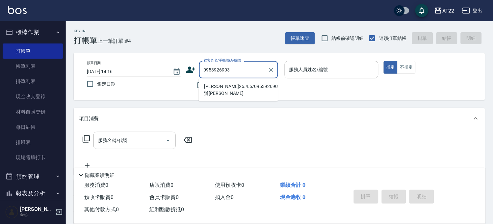
click at [236, 87] on li "李孟潔白卡26.4.6/0953926903/辦白卡" at bounding box center [238, 90] width 79 height 18
type input "李孟潔白卡26.4.6/0953926903/辦白卡"
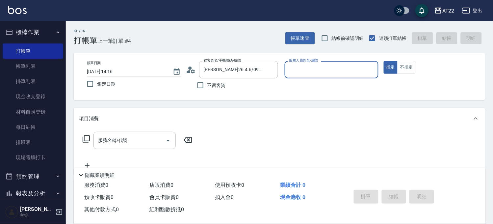
type input "Miko-12"
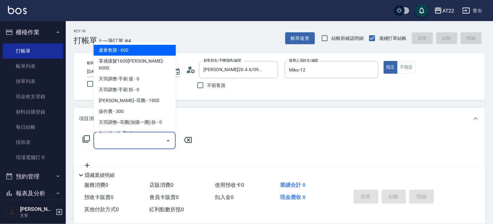
click at [137, 142] on input "服務名稱/代號" at bounding box center [129, 141] width 66 height 12
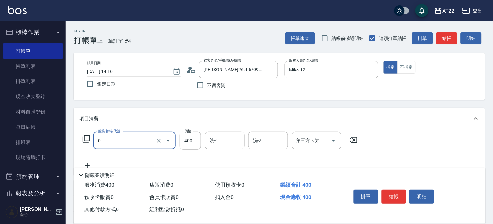
type input "有機洗髮(0)"
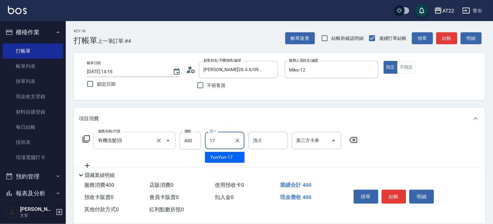
type input "YunYun-17"
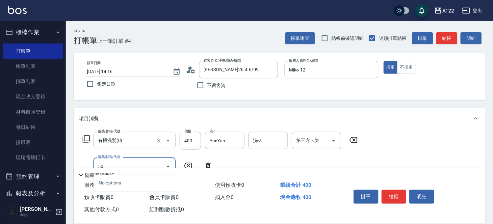
type input "5"
type input "剪髮(400)"
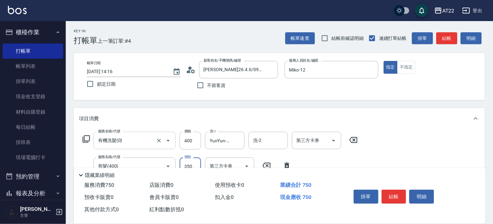
type input "350"
click at [397, 192] on button "結帳" at bounding box center [394, 197] width 25 height 14
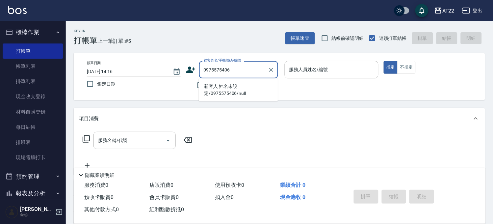
click at [219, 87] on li "新客人 姓名未設定/0975575406/null" at bounding box center [238, 90] width 79 height 18
type input "新客人 姓名未設定/0975575406/null"
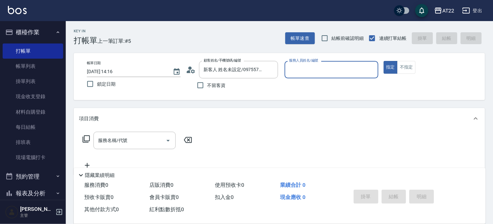
click at [193, 66] on icon at bounding box center [191, 70] width 10 height 10
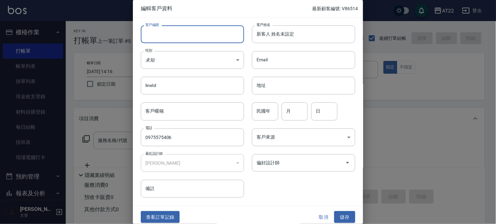
click at [195, 39] on input "客戶編號" at bounding box center [192, 34] width 103 height 18
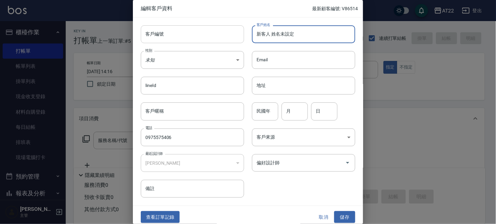
drag, startPoint x: 298, startPoint y: 37, endPoint x: 191, endPoint y: 37, distance: 106.3
click at [191, 37] on div "客戶編號 客戶編號 客戶姓名 新客人 姓名未設定 客戶姓名 性別 未知 UNKNOWN 性別 Email Email lineId lineId 地址 地址 …" at bounding box center [244, 107] width 223 height 180
type input "林佳穎"
click at [263, 110] on input "民國年" at bounding box center [265, 111] width 26 height 18
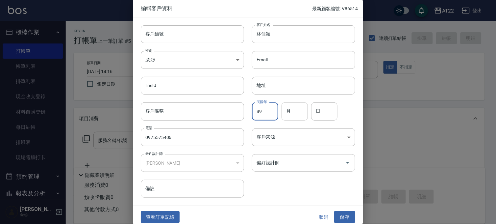
type input "89"
click at [291, 111] on input "月" at bounding box center [295, 111] width 26 height 18
type input "11"
click at [320, 105] on input "日" at bounding box center [324, 111] width 26 height 18
type input "19"
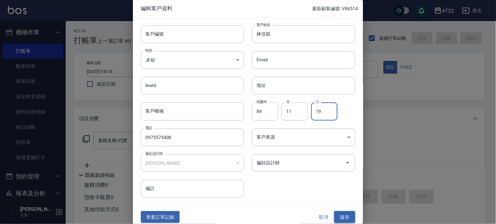
click at [338, 214] on button "儲存" at bounding box center [344, 217] width 21 height 12
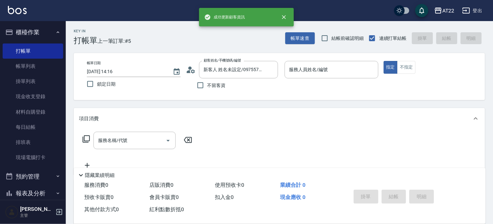
click at [333, 79] on p at bounding box center [332, 81] width 94 height 7
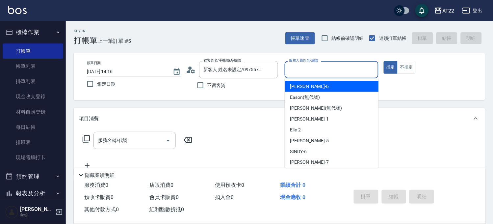
click at [337, 70] on input "服務人員姓名/編號" at bounding box center [332, 70] width 88 height 12
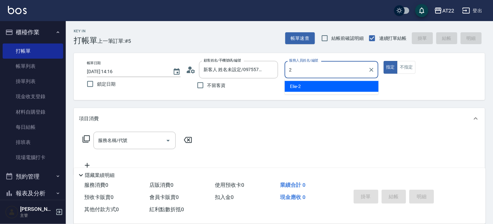
type input "Elie-2"
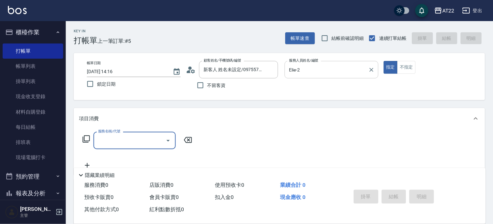
type input "6"
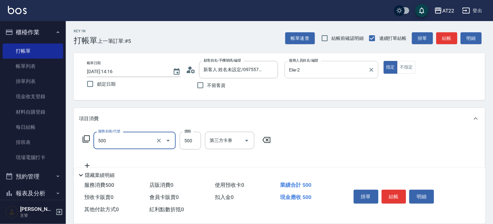
type input "剪髮(500)"
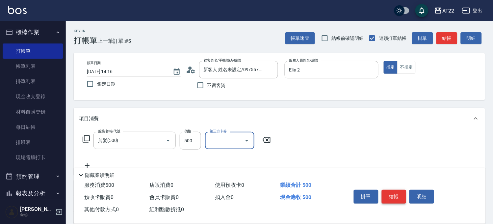
click at [393, 190] on button "結帳" at bounding box center [394, 197] width 25 height 14
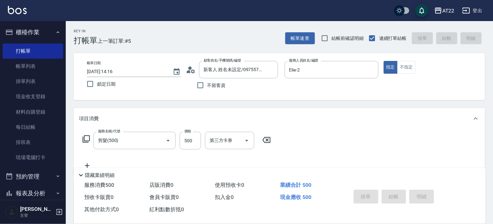
type input "2025/09/05 14:17"
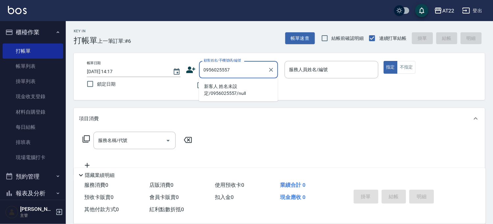
click at [213, 93] on li "新客人 姓名未設定/0956025557/null" at bounding box center [238, 90] width 79 height 18
type input "新客人 姓名未設定/0956025557/null"
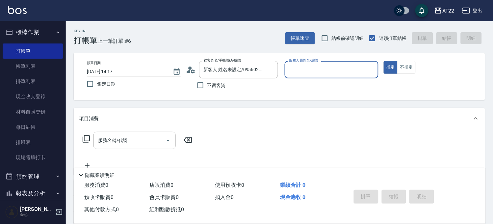
click at [188, 68] on icon at bounding box center [191, 70] width 10 height 10
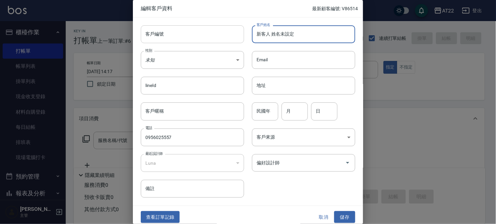
drag, startPoint x: 308, startPoint y: 40, endPoint x: 232, endPoint y: 39, distance: 76.0
click at [232, 39] on div "客戶編號 客戶編號 客戶姓名 新客人 姓名未設定 客戶姓名 性別 未知 UNKNOWN 性別 Email Email lineId lineId 地址 地址 …" at bounding box center [244, 107] width 223 height 180
click at [321, 212] on button "取消" at bounding box center [323, 217] width 21 height 12
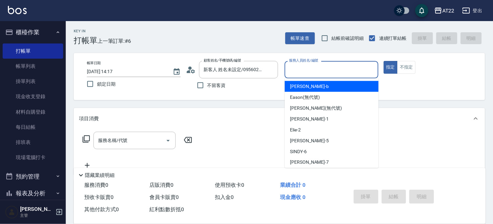
click at [326, 71] on input "服務人員姓名/編號" at bounding box center [332, 70] width 88 height 12
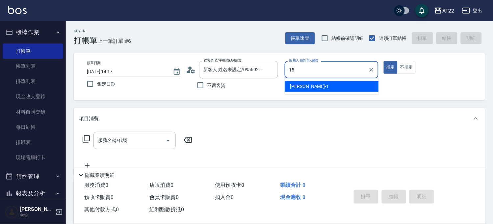
type input "Luna-15"
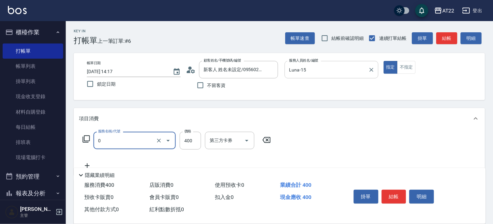
type input "有機洗髮(0)"
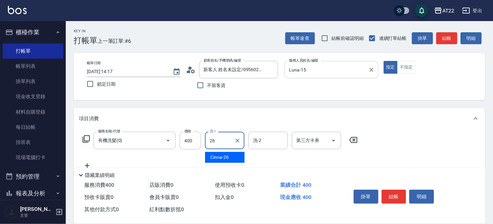
type input "Cinna-26"
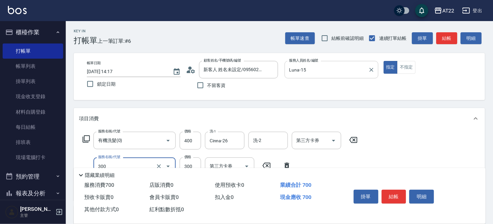
type input "剪髮(300)"
click at [396, 200] on button "結帳" at bounding box center [394, 197] width 25 height 14
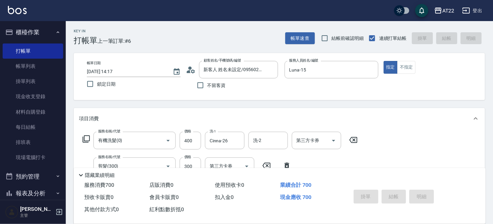
type input "2025/09/05 14:18"
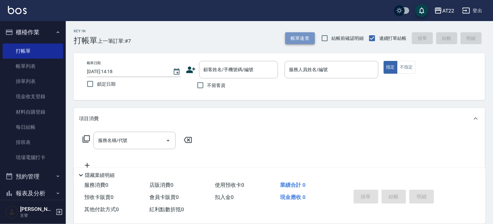
click at [300, 40] on button "帳單速查" at bounding box center [300, 38] width 30 height 12
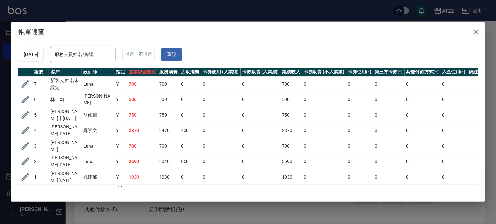
click at [143, 206] on div "帳單速查 2025/09/05 服務人員姓名/編號 服務人員姓名/編號 指定 不指定 重設 編號 客戶 設計師 指定 營業現金應收 服務消費 店販消費 卡券使…" at bounding box center [248, 112] width 496 height 224
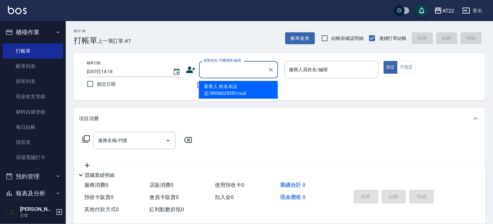
click at [248, 71] on input "顧客姓名/手機號碼/編號" at bounding box center [233, 70] width 63 height 12
click at [195, 85] on input "不留客資" at bounding box center [201, 85] width 14 height 14
checkbox input "true"
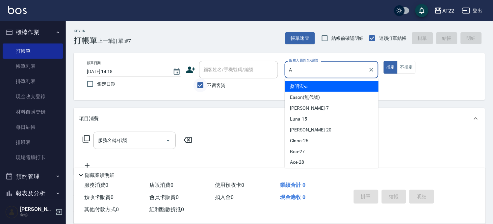
type input "蔡明宏-a"
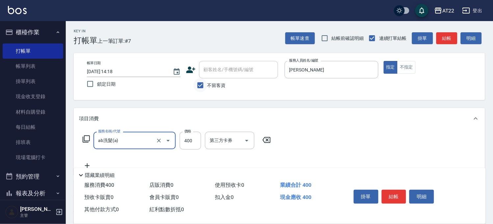
type input "ab洗髮(a)"
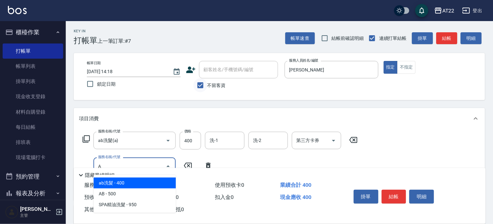
type input "ab洗髮(a)"
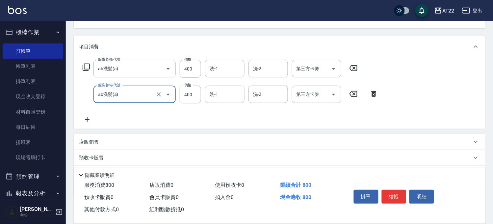
scroll to position [107, 0]
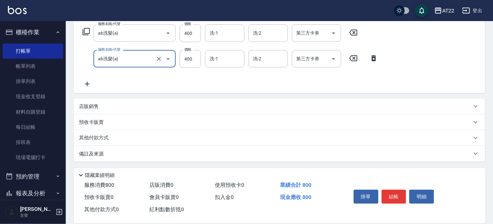
click at [159, 60] on icon "Clear" at bounding box center [159, 59] width 7 height 7
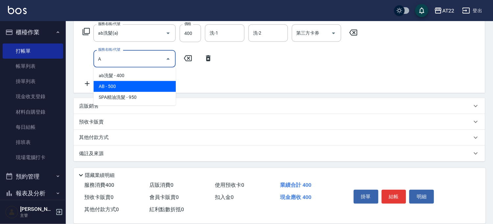
click at [122, 87] on span "AB - 500" at bounding box center [134, 86] width 82 height 11
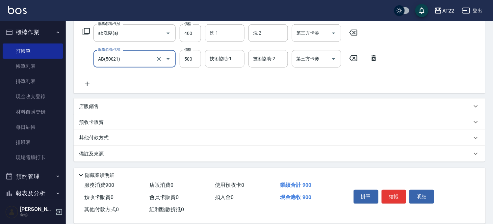
type input "AB(50021)"
click at [193, 58] on input "500" at bounding box center [190, 59] width 21 height 18
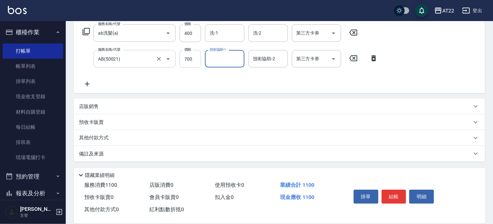
click at [195, 59] on input "700" at bounding box center [190, 59] width 21 height 18
type input "800"
click at [390, 190] on button "結帳" at bounding box center [394, 197] width 25 height 14
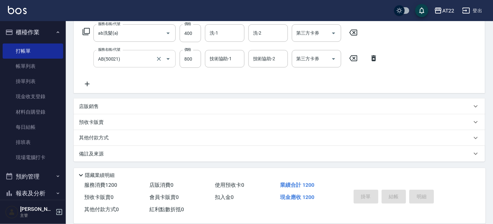
type input "2025/09/05 14:22"
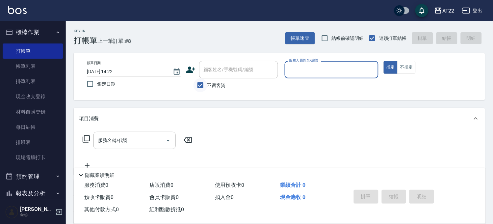
click at [200, 91] on input "不留客資" at bounding box center [201, 85] width 14 height 14
checkbox input "false"
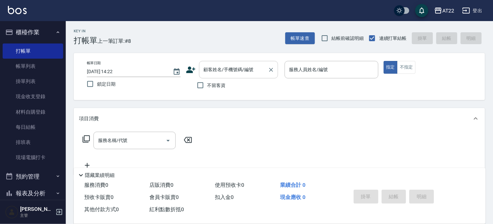
click at [227, 73] on input "顧客姓名/手機號碼/編號" at bounding box center [233, 70] width 63 height 12
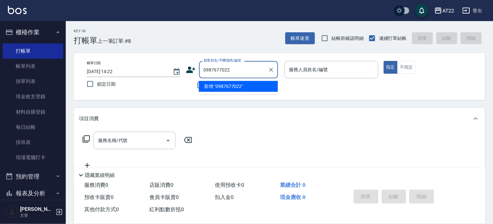
click at [230, 85] on li "新增 "0987677022"" at bounding box center [238, 86] width 79 height 11
type input "0987677022"
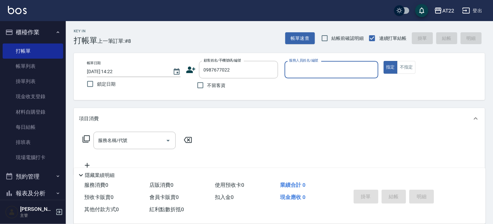
click at [189, 74] on div "顧客姓名/手機號碼/編號 0987677022 顧客姓名/手機號碼/編號" at bounding box center [233, 69] width 94 height 17
click at [189, 71] on icon at bounding box center [190, 69] width 9 height 7
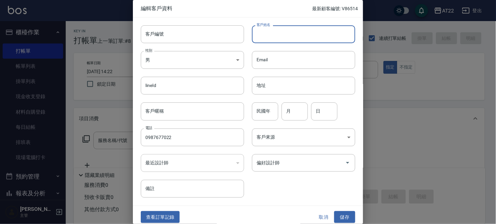
click at [324, 27] on input "客戶姓名" at bounding box center [303, 34] width 103 height 18
type input "黃鈺婷"
click at [297, 114] on input "月" at bounding box center [295, 111] width 26 height 18
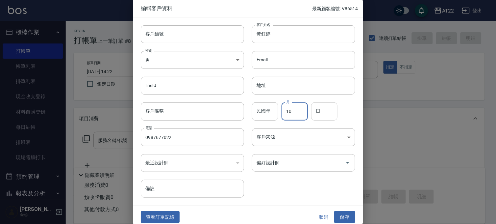
type input "10"
click at [323, 110] on input "日" at bounding box center [324, 111] width 26 height 18
type input "22"
click at [339, 213] on button "儲存" at bounding box center [344, 217] width 21 height 12
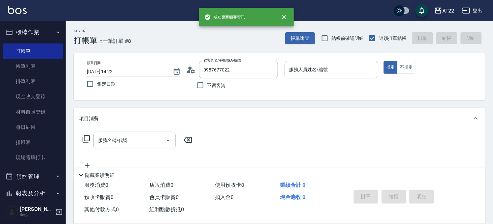
click at [343, 71] on input "服務人員姓名/編號" at bounding box center [332, 70] width 88 height 12
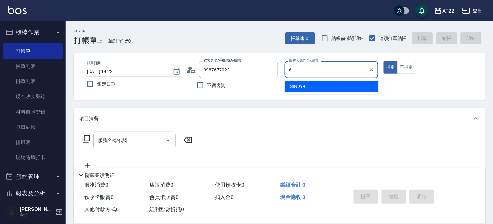
type input "SINDY-6"
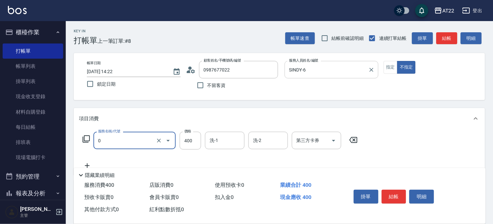
type input "有機洗髮(0)"
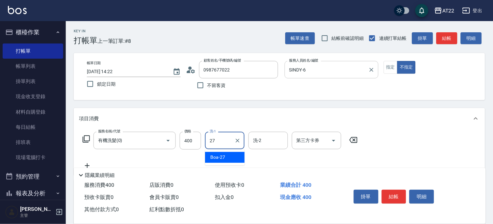
type input "Boa-27"
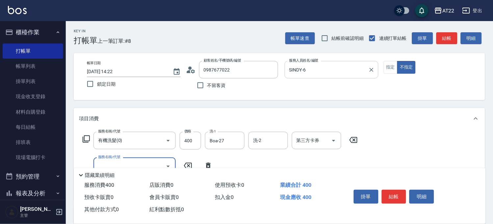
type input "5"
type input "剪髮(300)"
type input "250"
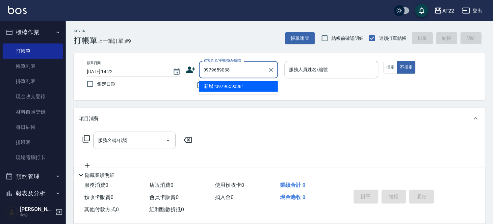
click at [236, 86] on li "新增 "0979659038"" at bounding box center [238, 86] width 79 height 11
type input "0979659038"
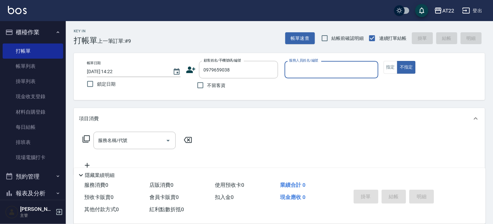
click at [192, 69] on icon at bounding box center [191, 70] width 10 height 10
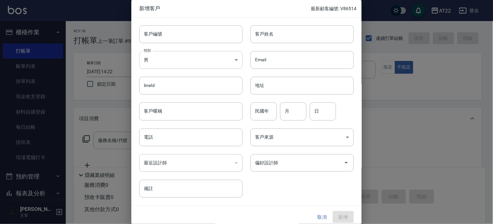
type input "0979659038"
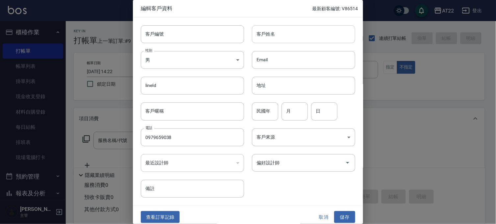
click at [278, 41] on input "客戶姓名" at bounding box center [303, 34] width 103 height 18
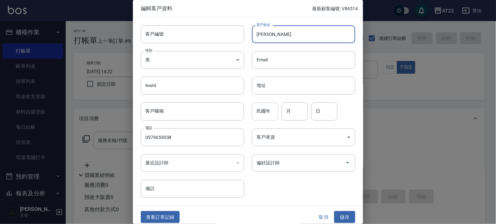
type input "[PERSON_NAME]"
click at [262, 107] on div "民國年 民國年" at bounding box center [265, 111] width 26 height 18
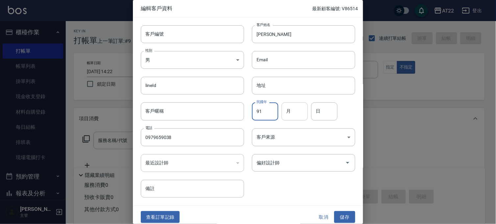
type input "91"
click at [285, 117] on input "月" at bounding box center [295, 111] width 26 height 18
type input "11"
drag, startPoint x: 328, startPoint y: 111, endPoint x: 329, endPoint y: 100, distance: 11.5
click at [328, 111] on input "日" at bounding box center [324, 111] width 26 height 18
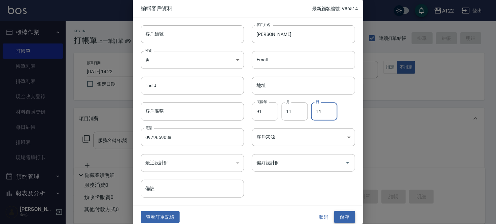
type input "14"
click at [343, 219] on button "儲存" at bounding box center [344, 217] width 21 height 12
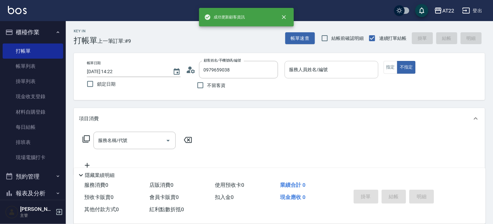
click at [350, 70] on input "服務人員姓名/編號" at bounding box center [332, 70] width 88 height 12
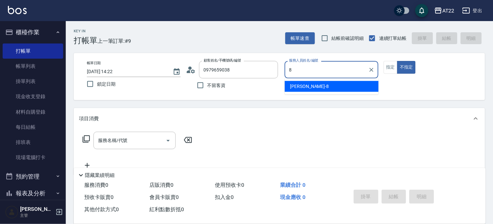
type input "Zoe-8"
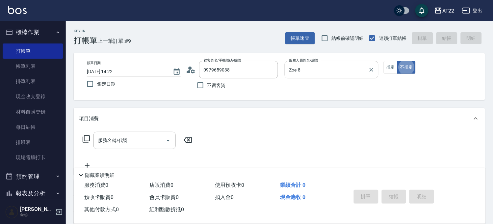
type button "false"
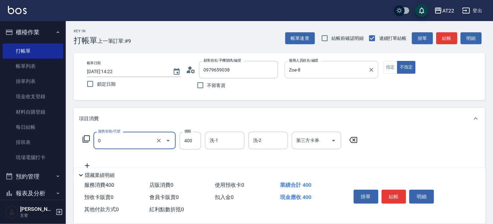
type input "有機洗髮(0)"
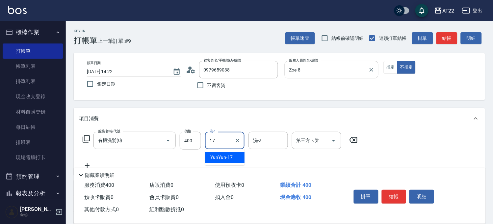
type input "YunYun-17"
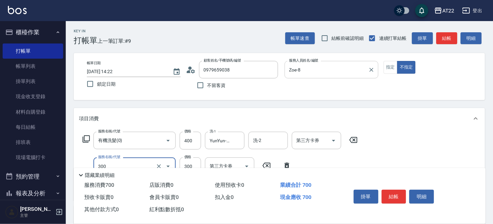
type input "剪髮(300)"
type input "250"
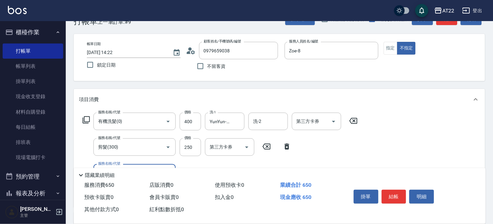
scroll to position [37, 0]
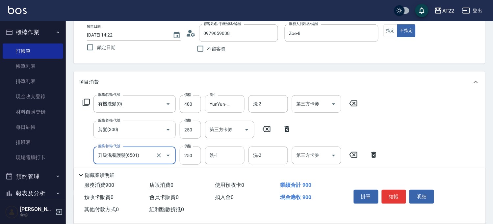
type input "升級滋養護髮(6501)"
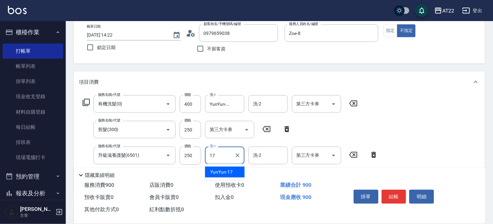
type input "YunYun-17"
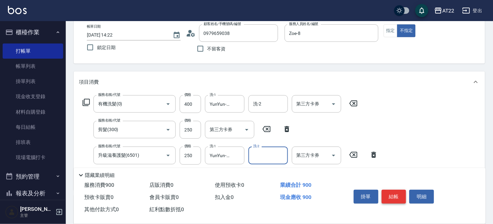
click at [395, 192] on button "結帳" at bounding box center [394, 197] width 25 height 14
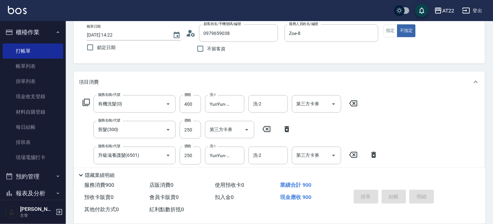
type input "2025/09/05 14:23"
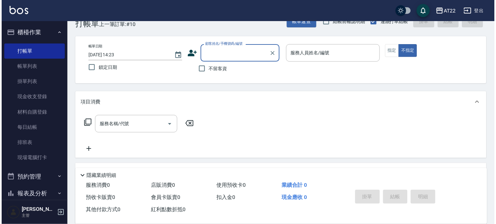
scroll to position [0, 0]
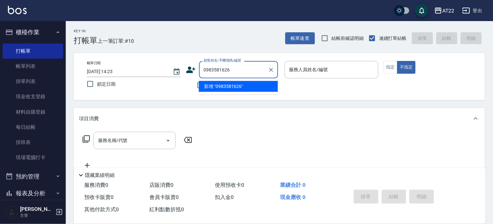
click at [229, 82] on li "新增 "0983581626"" at bounding box center [238, 86] width 79 height 11
type input "0983581626"
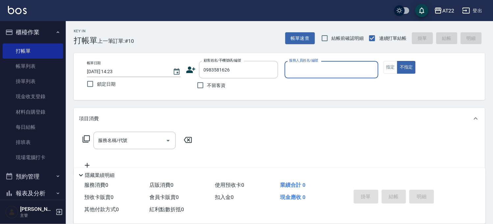
click at [195, 66] on icon at bounding box center [191, 70] width 10 height 10
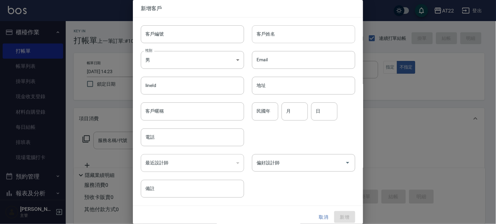
type input "0983581626"
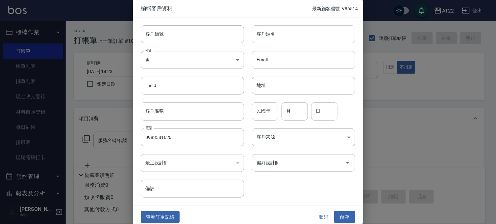
click at [281, 34] on input "客戶姓名" at bounding box center [303, 34] width 103 height 18
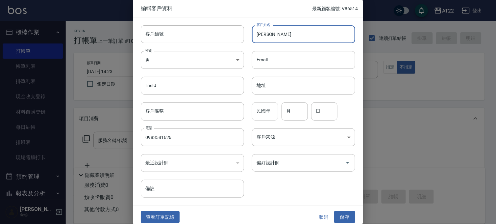
type input "[PERSON_NAME]"
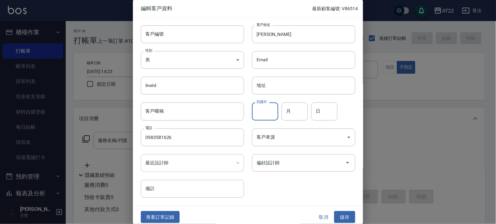
click at [262, 104] on div "民國年 民國年" at bounding box center [265, 111] width 26 height 18
type input "83"
click at [285, 109] on input "月" at bounding box center [295, 111] width 26 height 18
type input "6"
click at [333, 115] on input "日" at bounding box center [324, 111] width 26 height 18
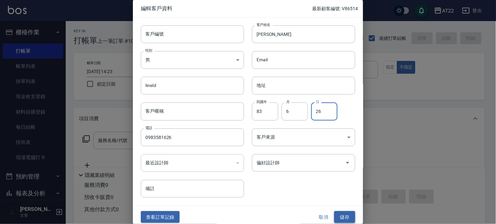
type input "26"
click at [334, 215] on button "儲存" at bounding box center [344, 217] width 21 height 12
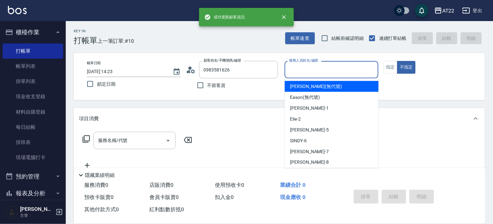
click at [338, 71] on input "服務人員姓名/編號" at bounding box center [332, 70] width 88 height 12
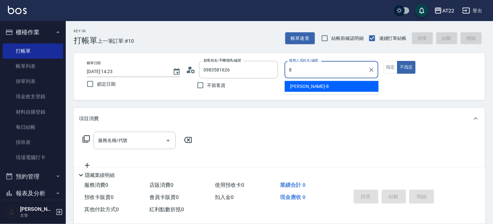
type input "Zoe-8"
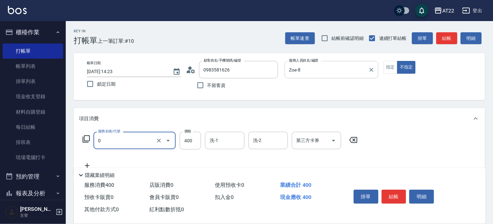
type input "有機洗髮(0)"
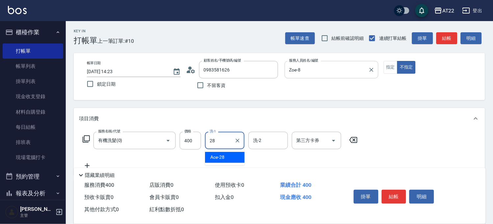
type input "Ace-28"
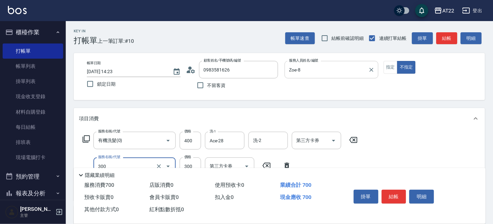
type input "剪髮(300)"
type input "250"
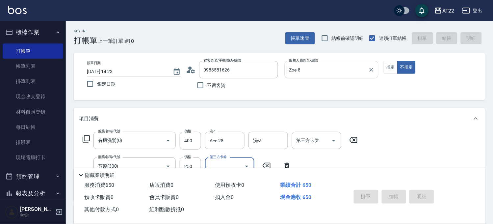
type input "2025/09/05 14:24"
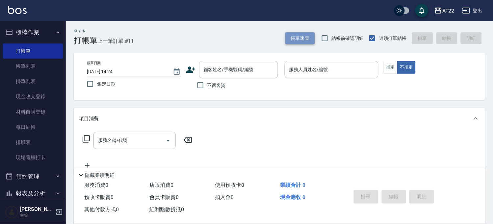
click at [294, 37] on button "帳單速查" at bounding box center [300, 38] width 30 height 12
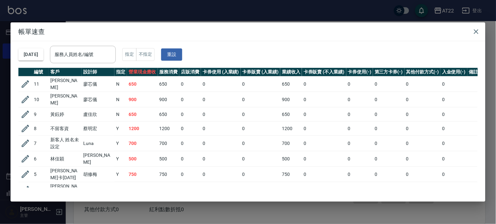
click at [476, 23] on h2 "帳單速查" at bounding box center [248, 31] width 475 height 18
click at [475, 30] on icon "button" at bounding box center [477, 32] width 8 height 8
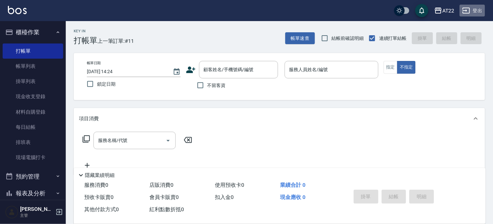
click at [480, 7] on button "登出" at bounding box center [472, 11] width 25 height 12
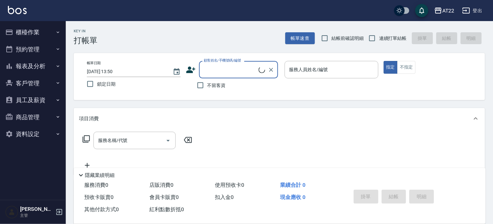
click at [33, 32] on button "櫃檯作業" at bounding box center [33, 32] width 61 height 17
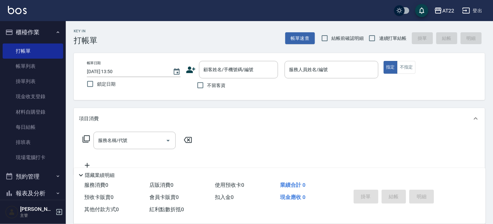
drag, startPoint x: 30, startPoint y: 70, endPoint x: 61, endPoint y: 70, distance: 30.6
click at [30, 70] on link "帳單列表" at bounding box center [33, 66] width 61 height 15
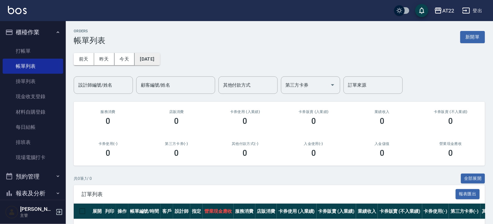
click at [149, 63] on button "2025/09/05" at bounding box center [147, 59] width 25 height 12
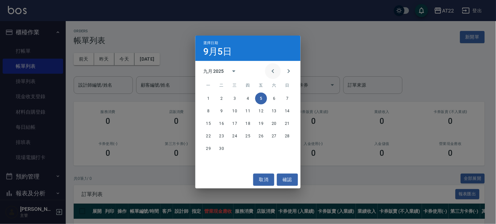
click at [273, 70] on icon "Previous month" at bounding box center [273, 71] width 2 height 4
click at [288, 109] on button "10" at bounding box center [288, 111] width 12 height 12
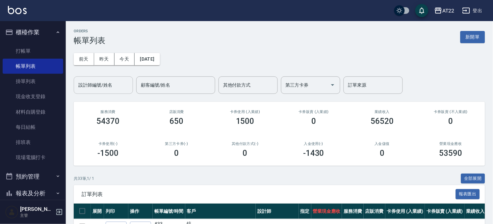
click at [128, 82] on input "設計師編號/姓名" at bounding box center [103, 85] width 53 height 12
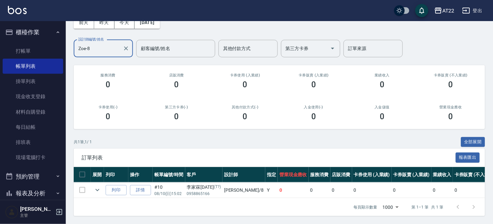
scroll to position [42, 0]
type input "Zoe-8"
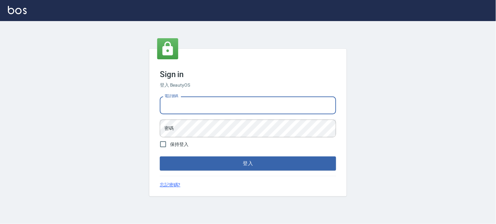
click at [209, 100] on input "電話號碼" at bounding box center [248, 105] width 176 height 18
type input "0988585717"
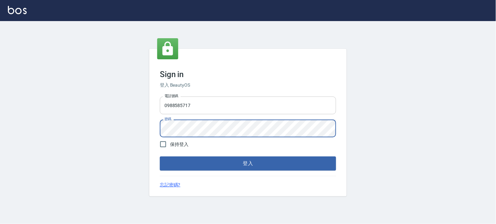
click at [160, 156] on button "登入" at bounding box center [248, 163] width 176 height 14
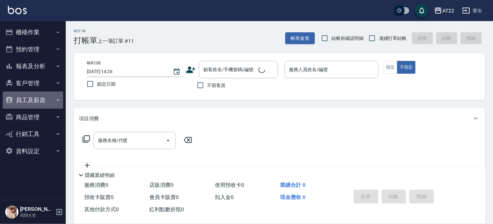
click at [42, 97] on button "員工及薪資" at bounding box center [33, 100] width 61 height 17
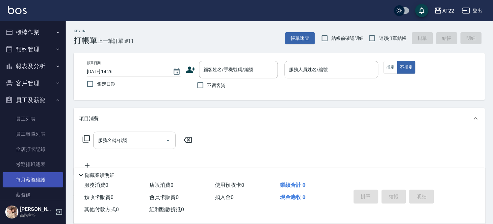
click at [36, 179] on link "每月薪資維護" at bounding box center [33, 179] width 61 height 15
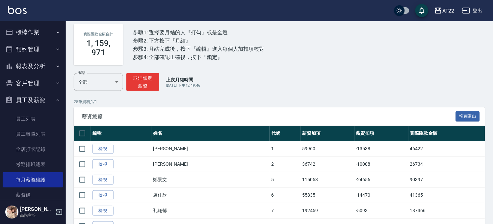
scroll to position [73, 0]
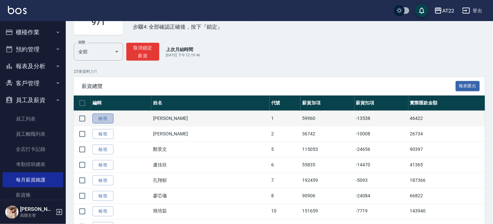
click at [109, 116] on link "檢視" at bounding box center [103, 119] width 21 height 10
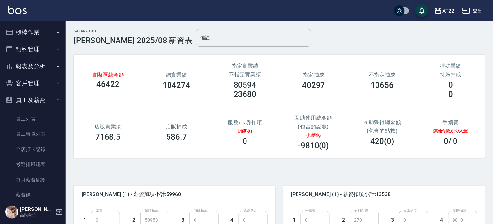
scroll to position [203, 0]
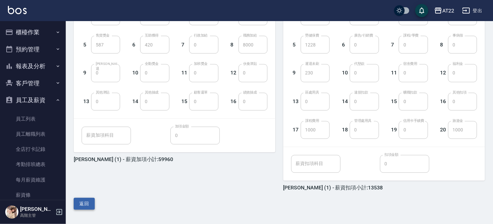
click at [83, 207] on button "返回" at bounding box center [84, 204] width 21 height 12
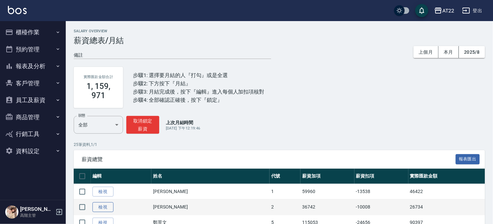
click at [104, 206] on link "檢視" at bounding box center [103, 207] width 21 height 10
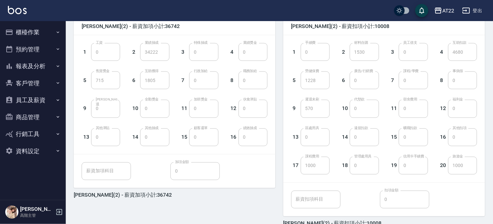
scroll to position [183, 0]
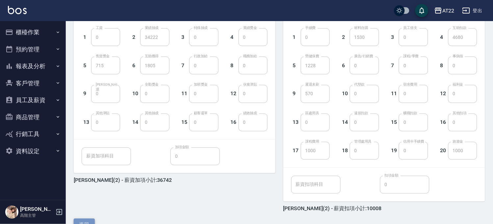
click at [83, 220] on button "返回" at bounding box center [84, 225] width 21 height 12
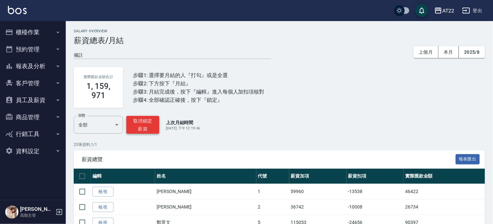
click at [143, 125] on button "取消鎖定薪資" at bounding box center [142, 125] width 33 height 18
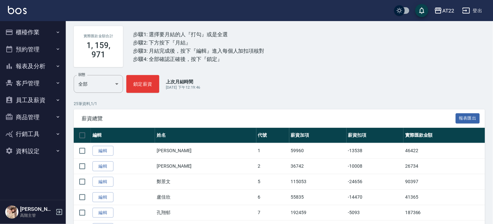
scroll to position [73, 0]
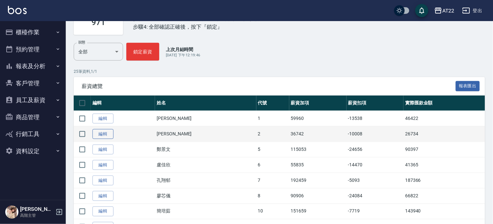
click at [110, 133] on link "編輯" at bounding box center [103, 134] width 21 height 10
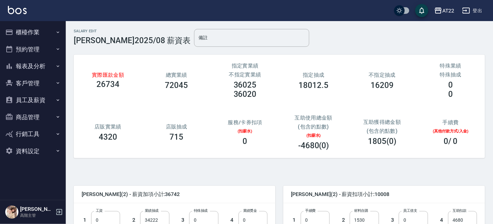
scroll to position [183, 0]
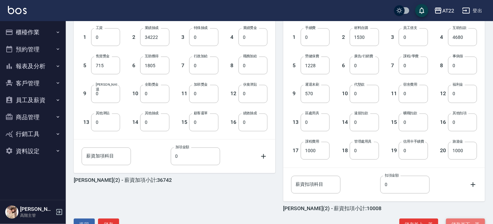
click at [457, 221] on button "儲存並下一筆" at bounding box center [465, 225] width 39 height 12
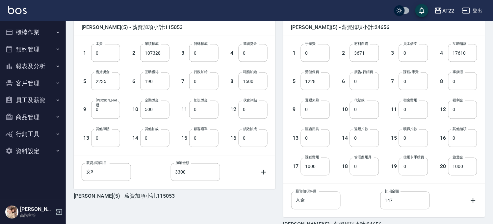
scroll to position [203, 0]
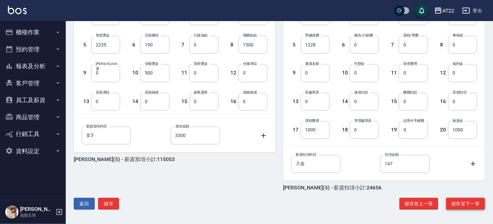
click at [457, 200] on button "儲存並下一筆" at bounding box center [465, 204] width 39 height 12
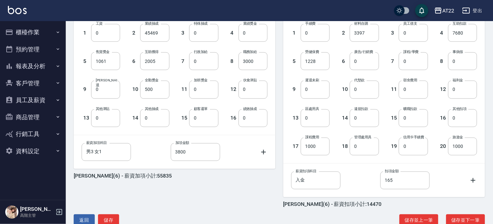
scroll to position [203, 0]
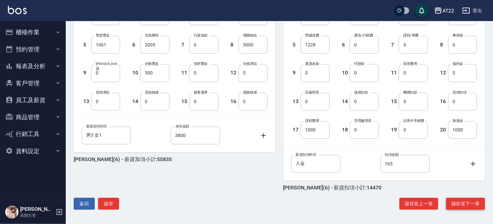
click at [459, 201] on button "儲存並下一筆" at bounding box center [465, 204] width 39 height 12
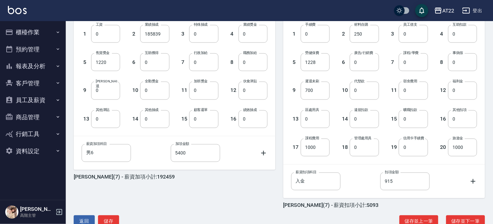
scroll to position [203, 0]
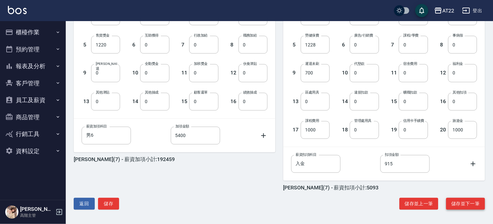
click at [468, 203] on button "儲存並下一筆" at bounding box center [465, 204] width 39 height 12
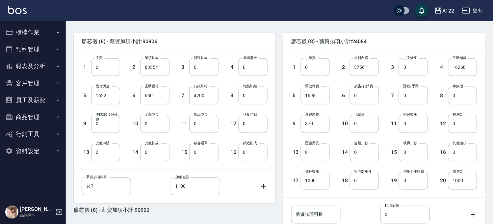
scroll to position [156, 0]
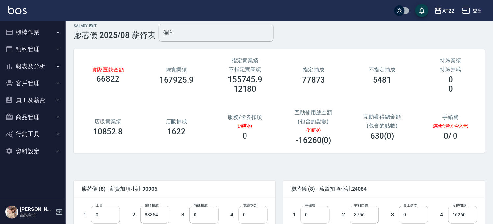
drag, startPoint x: 221, startPoint y: 55, endPoint x: 224, endPoint y: 44, distance: 11.2
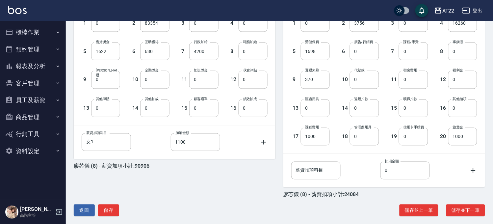
scroll to position [203, 0]
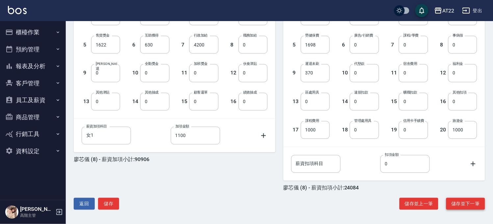
click at [462, 206] on button "儲存並下一筆" at bounding box center [465, 204] width 39 height 12
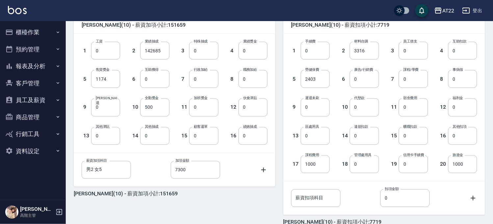
scroll to position [203, 0]
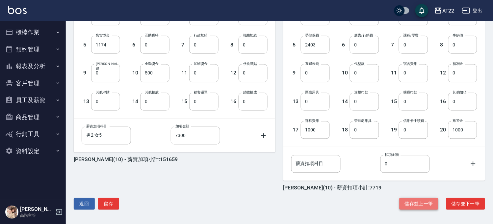
click at [411, 199] on button "儲存並上一筆" at bounding box center [419, 204] width 39 height 12
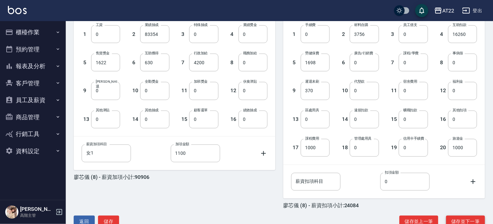
scroll to position [203, 0]
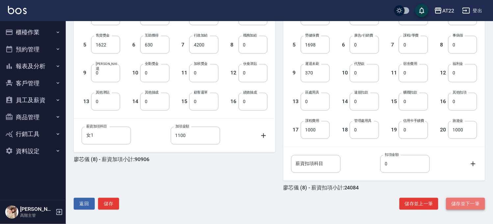
click at [470, 200] on button "儲存並下一筆" at bounding box center [465, 204] width 39 height 12
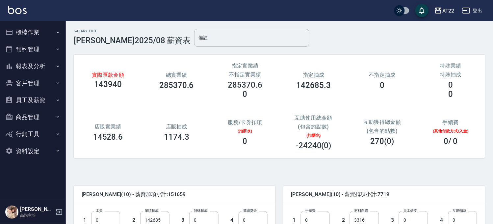
scroll to position [203, 0]
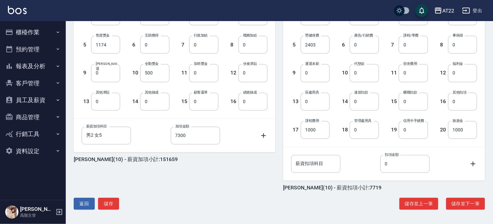
click at [470, 200] on button "儲存並下一筆" at bounding box center [465, 204] width 39 height 12
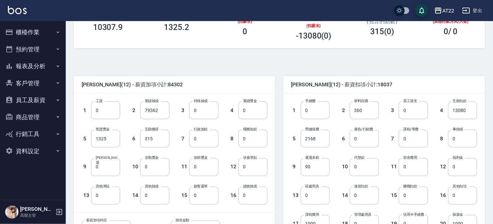
scroll to position [203, 0]
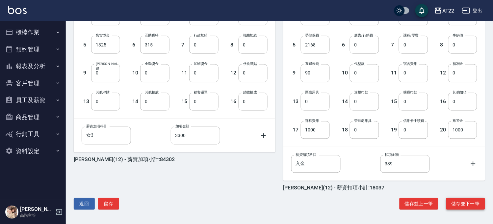
click at [461, 202] on button "儲存並下一筆" at bounding box center [465, 204] width 39 height 12
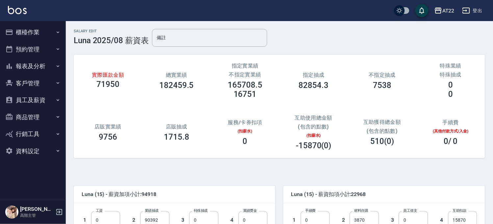
scroll to position [203, 0]
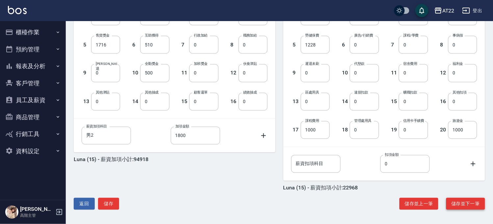
click at [465, 199] on button "儲存並下一筆" at bounding box center [465, 204] width 39 height 12
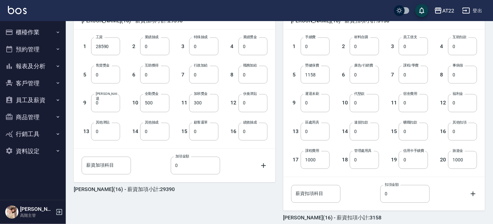
scroll to position [203, 0]
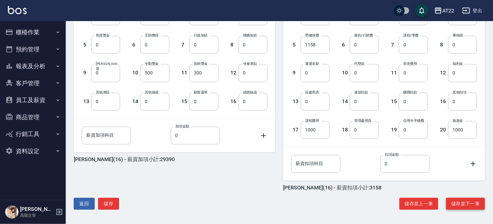
click at [460, 203] on button "儲存並下一筆" at bounding box center [465, 204] width 39 height 12
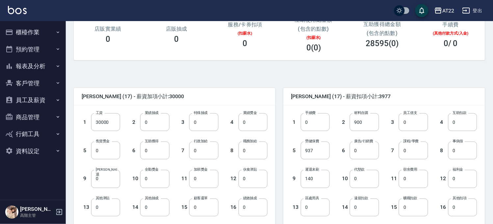
scroll to position [183, 0]
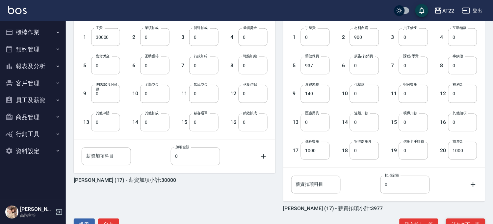
click at [470, 219] on button "儲存並下一筆" at bounding box center [465, 225] width 39 height 12
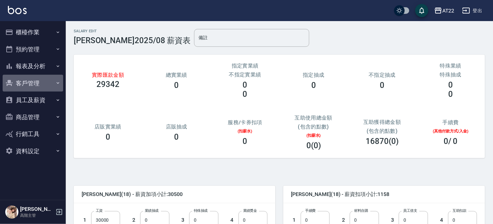
drag, startPoint x: 21, startPoint y: 85, endPoint x: 21, endPoint y: 94, distance: 9.6
click at [21, 85] on button "客戶管理" at bounding box center [33, 83] width 61 height 17
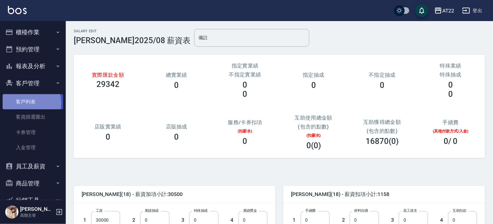
click at [21, 103] on link "客戶列表" at bounding box center [33, 101] width 61 height 15
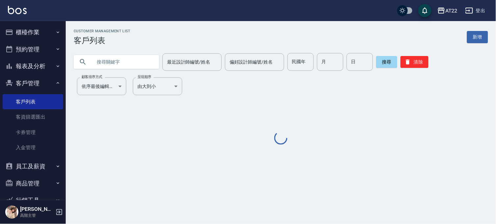
click at [132, 54] on input "text" at bounding box center [123, 62] width 62 height 18
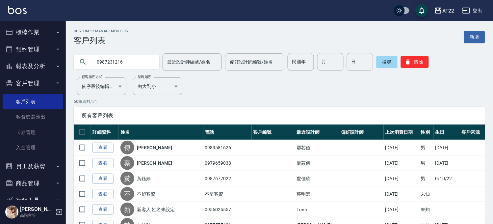
type input "0987231216"
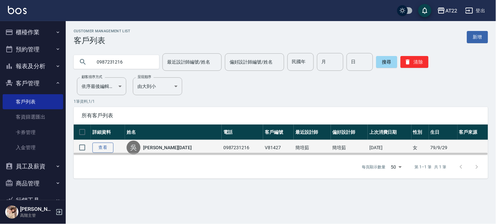
click at [109, 148] on link "查看" at bounding box center [103, 148] width 21 height 10
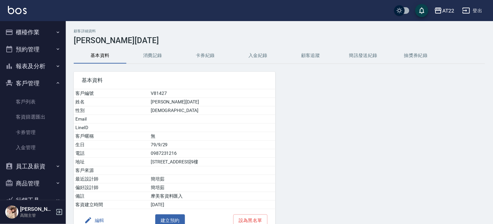
click at [143, 59] on button "消費記錄" at bounding box center [152, 56] width 53 height 16
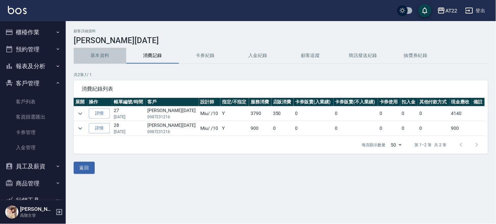
click at [104, 53] on button "基本資料" at bounding box center [100, 56] width 53 height 16
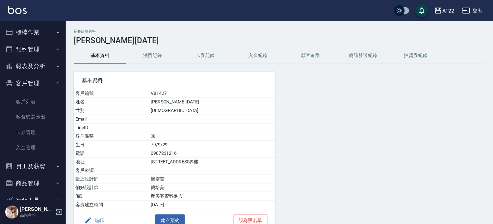
click at [93, 217] on button "編輯" at bounding box center [94, 220] width 25 height 12
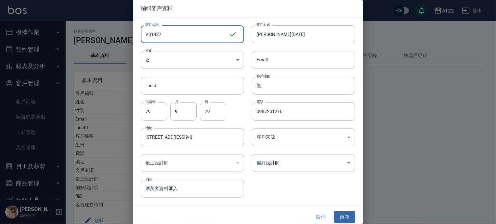
drag, startPoint x: 207, startPoint y: 37, endPoint x: 87, endPoint y: 20, distance: 121.4
click at [87, 20] on div "編輯客戶資料 客戶編號 V81427 ​ 客戶編號 客戶姓名 吳詩雨26.9.18 客戶姓名 性別 女 FEMALE 性別 Email Email lineI…" at bounding box center [248, 112] width 496 height 224
type input "T91575"
click at [339, 218] on button "儲存" at bounding box center [344, 217] width 21 height 12
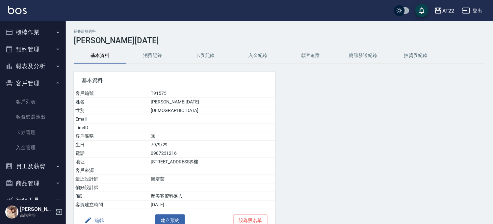
click at [30, 163] on button "員工及薪資" at bounding box center [33, 166] width 61 height 17
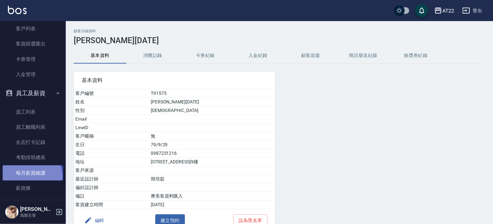
click at [30, 176] on link "每月薪資維護" at bounding box center [33, 172] width 61 height 15
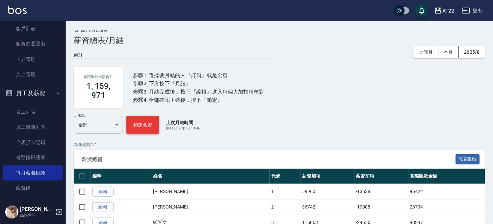
click at [143, 123] on button "鎖定薪資" at bounding box center [142, 125] width 33 height 18
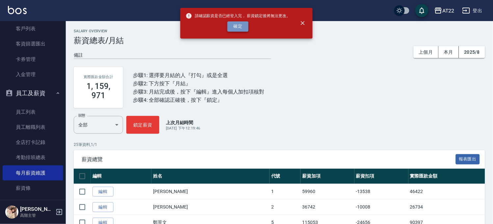
click at [238, 26] on button "確定" at bounding box center [237, 26] width 21 height 10
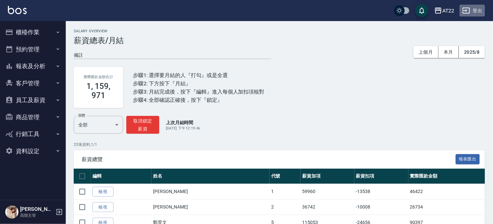
click at [471, 11] on button "登出" at bounding box center [472, 11] width 25 height 12
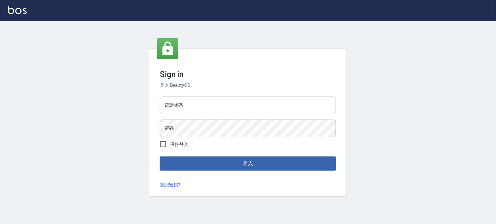
drag, startPoint x: 0, startPoint y: 0, endPoint x: 202, endPoint y: 103, distance: 227.2
click at [202, 103] on input "電話號碼" at bounding box center [248, 105] width 176 height 18
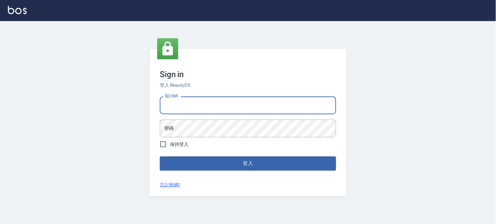
type input "0936888819"
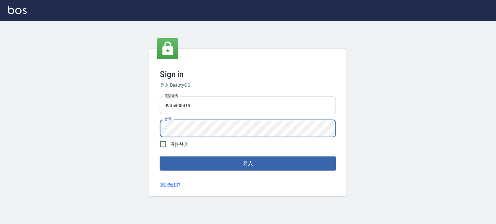
click at [160, 156] on button "登入" at bounding box center [248, 163] width 176 height 14
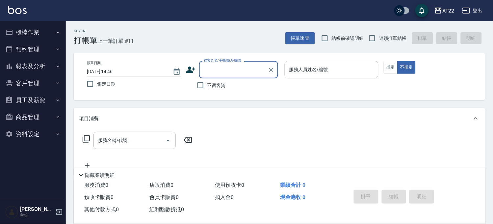
click at [36, 60] on button "報表及分析" at bounding box center [33, 66] width 61 height 17
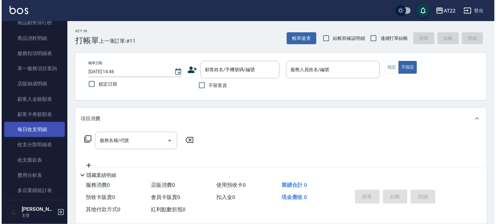
scroll to position [183, 0]
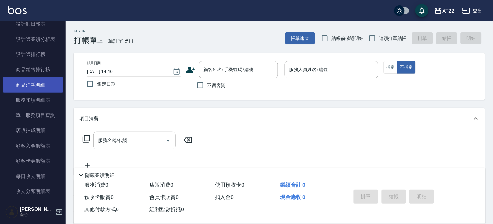
click at [41, 79] on link "商品消耗明細" at bounding box center [33, 84] width 61 height 15
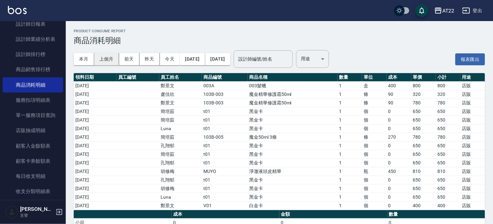
click at [111, 58] on button "上個月" at bounding box center [106, 59] width 25 height 12
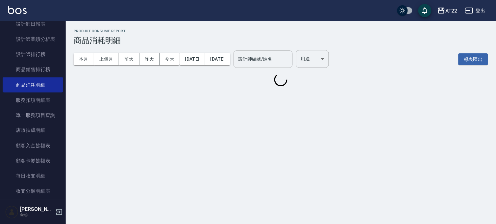
click at [272, 54] on input "設計師編號/姓名" at bounding box center [263, 59] width 53 height 12
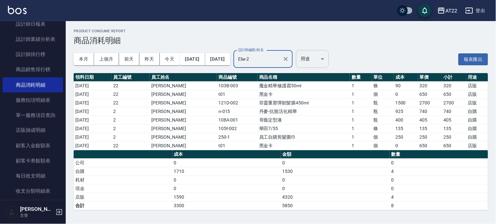
type input "Elie-2"
click at [319, 56] on body "AT22 登出 櫃檯作業 打帳單 帳單列表 掛單列表 現金收支登錄 材料自購登錄 每日結帳 排班表 現場電腦打卡 預約管理 預約管理 單日預約紀錄 單週預約紀…" at bounding box center [248, 112] width 496 height 224
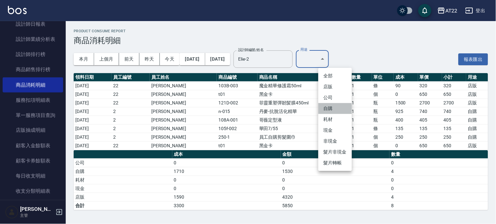
click at [334, 110] on li "自購" at bounding box center [336, 108] width 34 height 11
type input "自購"
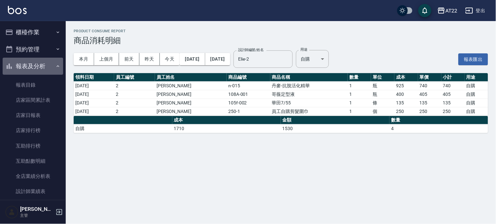
click at [36, 63] on button "報表及分析" at bounding box center [33, 66] width 61 height 17
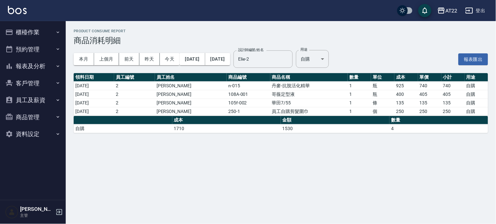
click at [33, 100] on button "員工及薪資" at bounding box center [33, 100] width 61 height 17
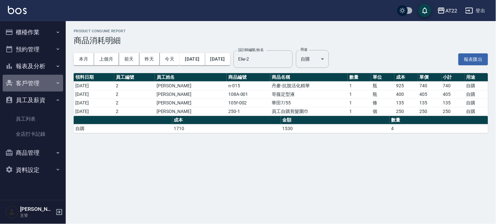
click at [37, 87] on button "客戶管理" at bounding box center [33, 83] width 61 height 17
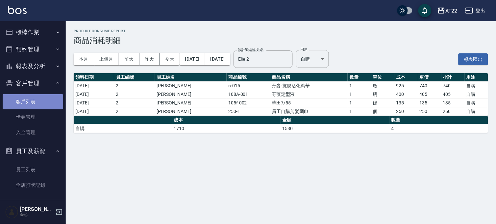
click at [39, 97] on link "客戶列表" at bounding box center [33, 101] width 61 height 15
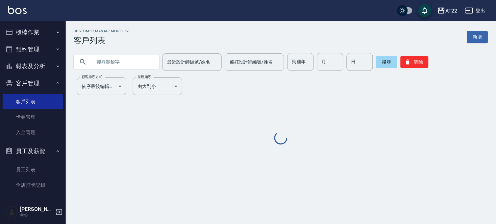
click at [125, 63] on input "text" at bounding box center [123, 62] width 62 height 18
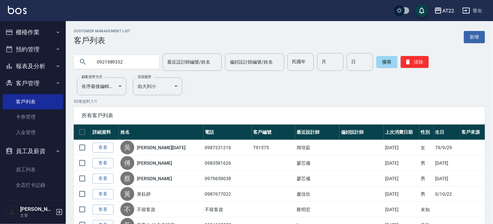
type input "0921989332"
